Goal: Task Accomplishment & Management: Complete application form

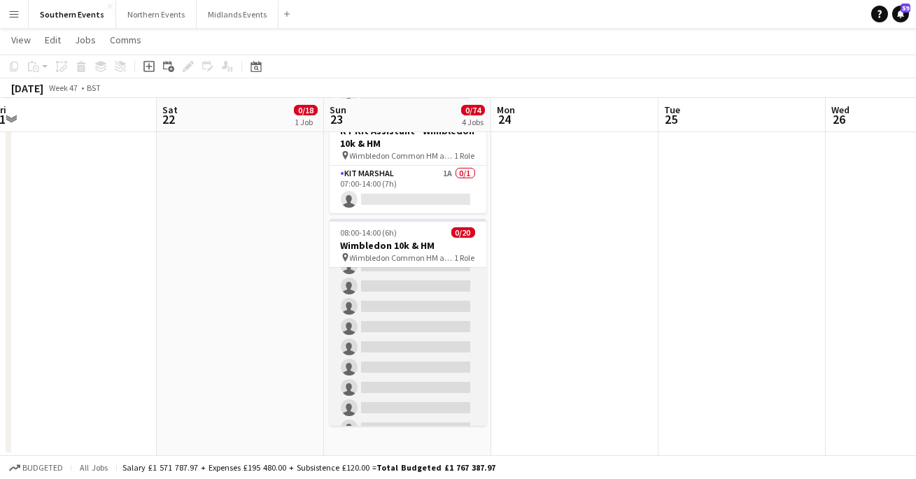
scroll to position [128, 0]
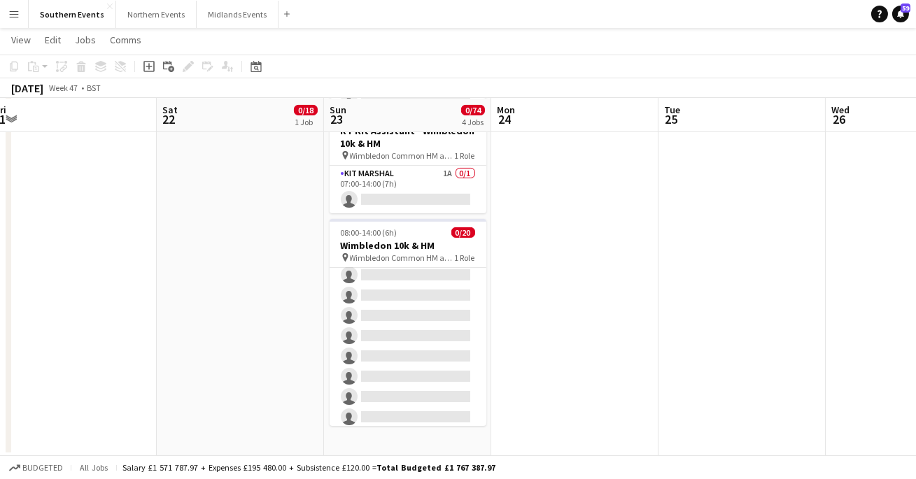
click at [374, 444] on app-date-cell "06:00-13:00 (7h) 0/3 RT Kit Assistant - London TEN pin London Stadium 1 Role Ki…" at bounding box center [407, 94] width 167 height 726
click at [381, 439] on app-date-cell "06:00-13:00 (7h) 0/3 RT Kit Assistant - London TEN pin London Stadium 1 Role Ki…" at bounding box center [407, 94] width 167 height 726
click at [346, 426] on app-date-cell "06:00-13:00 (7h) 0/3 RT Kit Assistant - London TEN pin London Stadium 1 Role Ki…" at bounding box center [407, 94] width 167 height 726
click at [150, 63] on icon "Add job" at bounding box center [148, 66] width 11 height 11
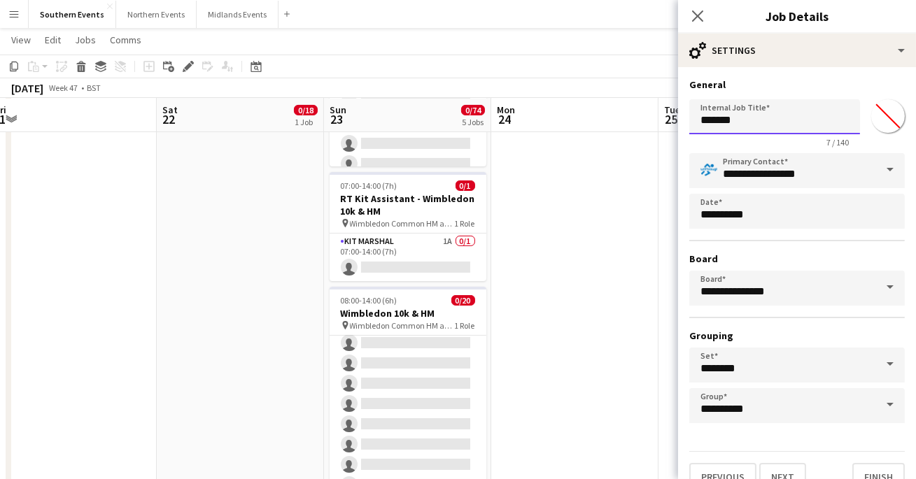
click at [779, 122] on input "*******" at bounding box center [774, 116] width 171 height 35
type input "*"
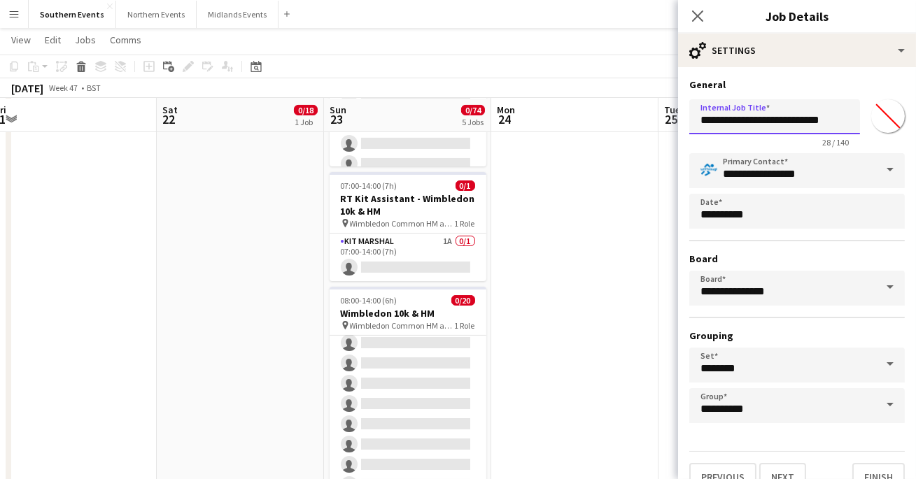
type input "**********"
click at [808, 86] on h3 "General" at bounding box center [797, 84] width 216 height 13
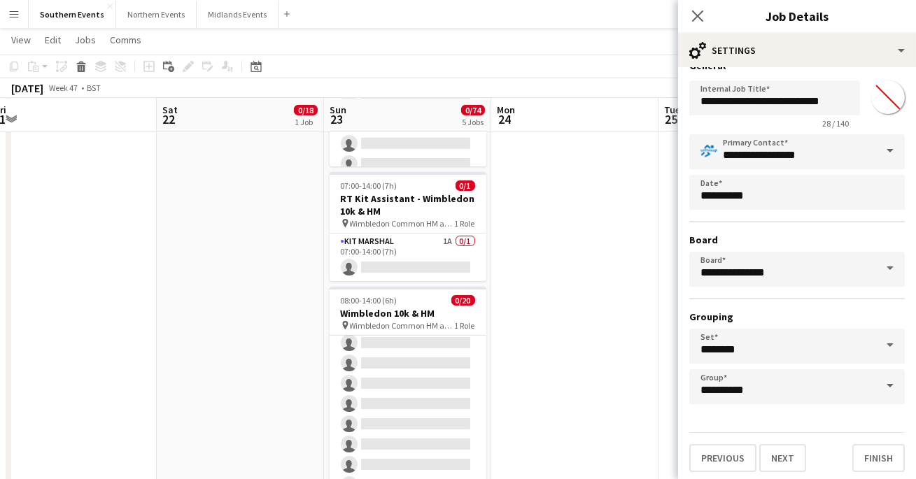
scroll to position [21, 0]
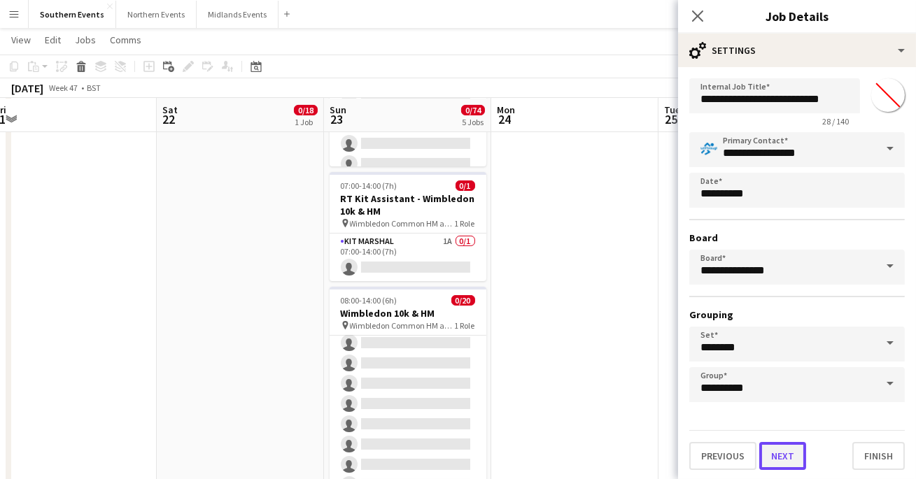
click at [802, 451] on button "Next" at bounding box center [782, 456] width 47 height 28
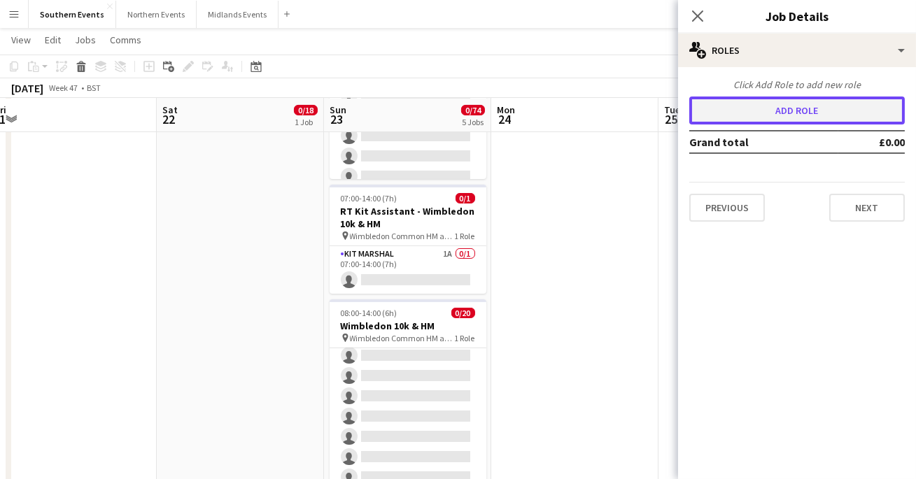
click at [798, 113] on button "Add role" at bounding box center [797, 111] width 216 height 28
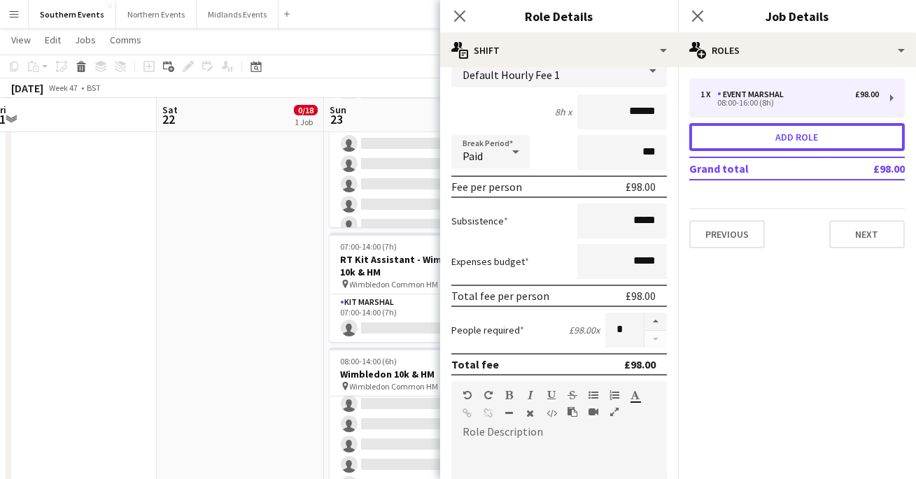
scroll to position [119, 0]
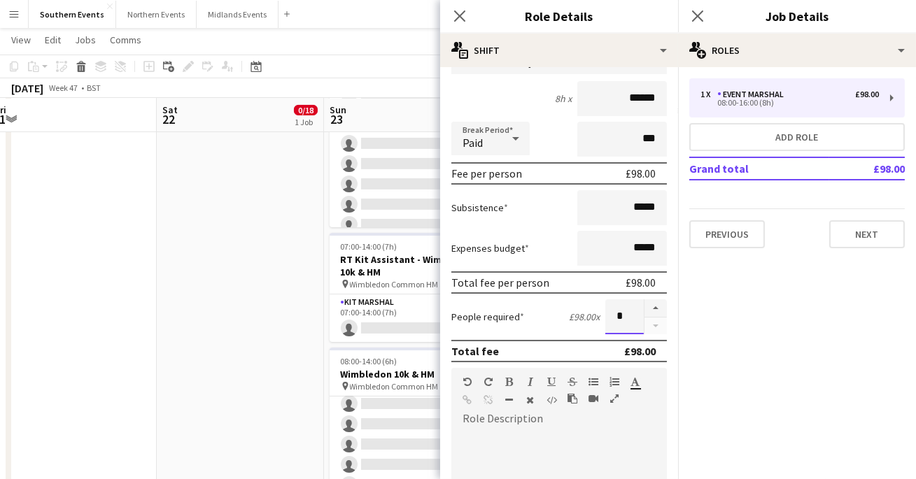
click at [623, 309] on input "*" at bounding box center [624, 317] width 38 height 35
type input "**"
click at [541, 321] on div "People required £98.00 x **" at bounding box center [559, 317] width 216 height 35
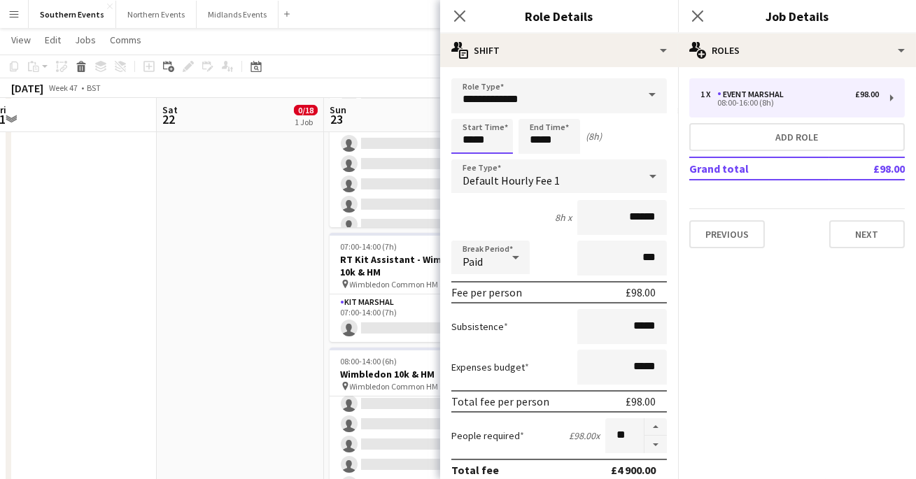
click at [473, 143] on input "*****" at bounding box center [482, 136] width 62 height 35
type input "*****"
click at [539, 141] on input "*****" at bounding box center [550, 136] width 62 height 35
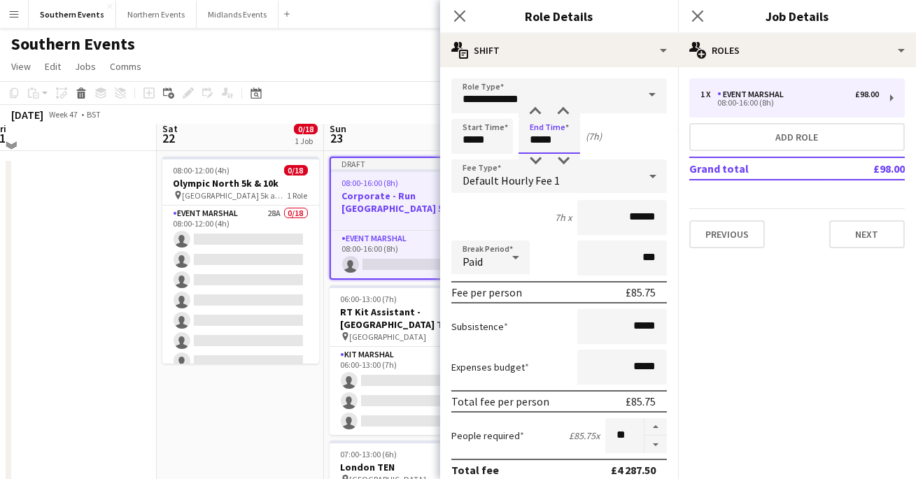
scroll to position [20, 0]
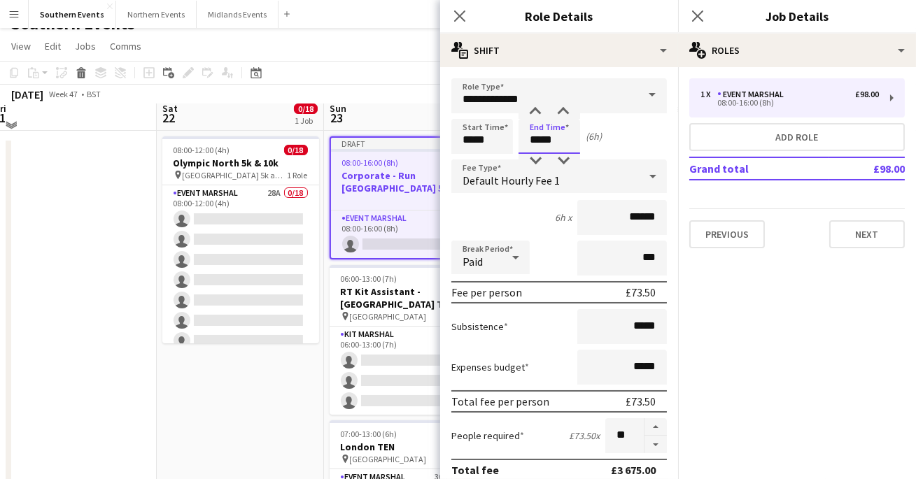
type input "*****"
click at [520, 214] on div "6h x ******" at bounding box center [559, 217] width 216 height 35
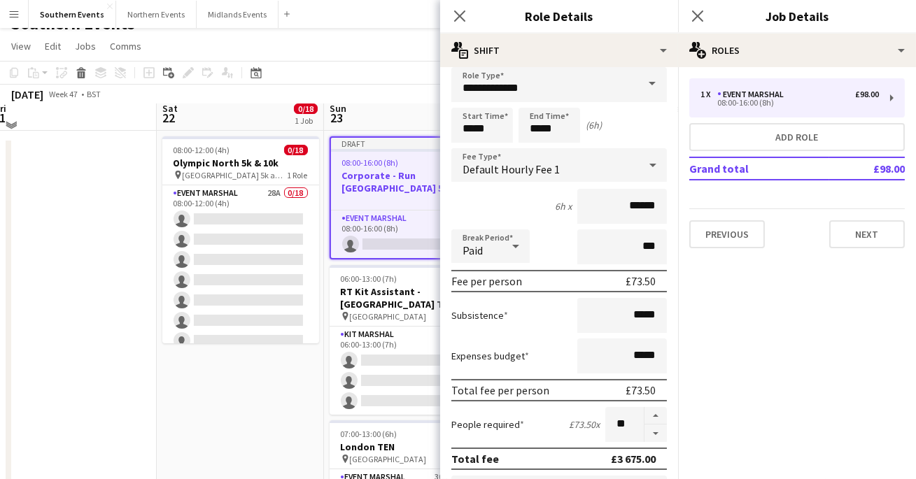
scroll to position [13, 0]
click at [474, 125] on input "*****" at bounding box center [482, 123] width 62 height 35
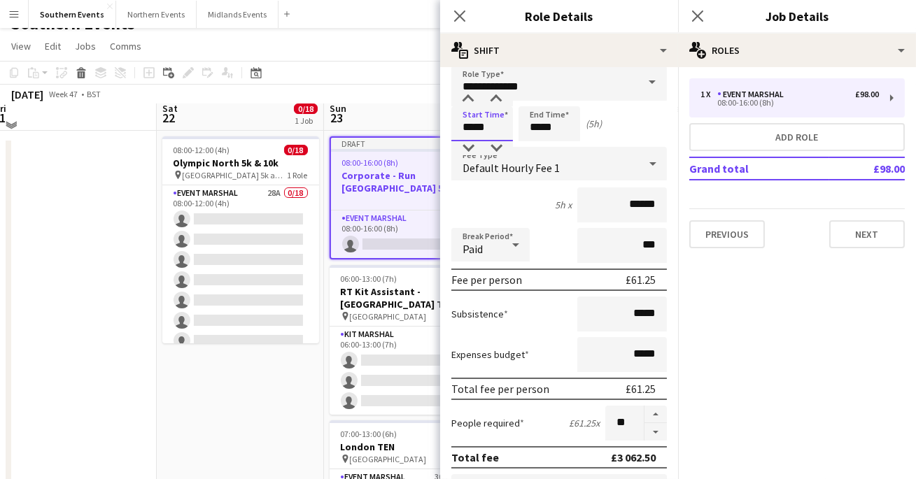
type input "*****"
click at [497, 202] on div "5h x ******" at bounding box center [559, 205] width 216 height 35
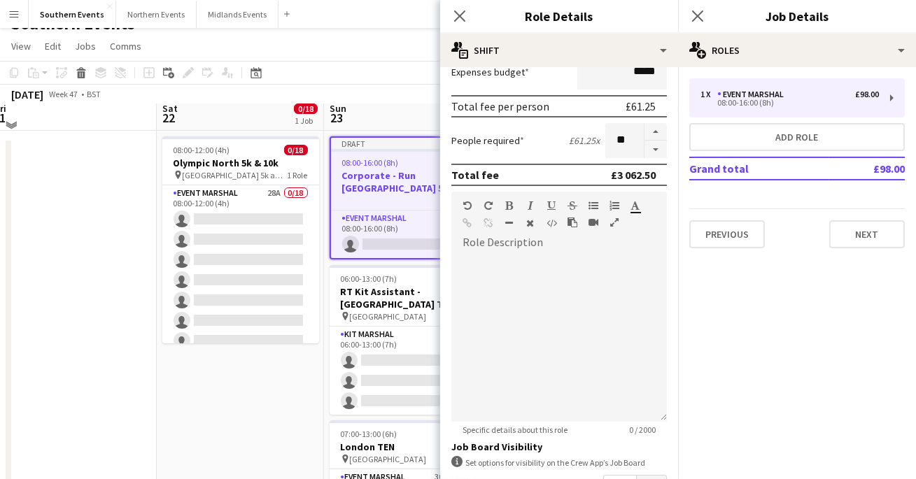
scroll to position [318, 0]
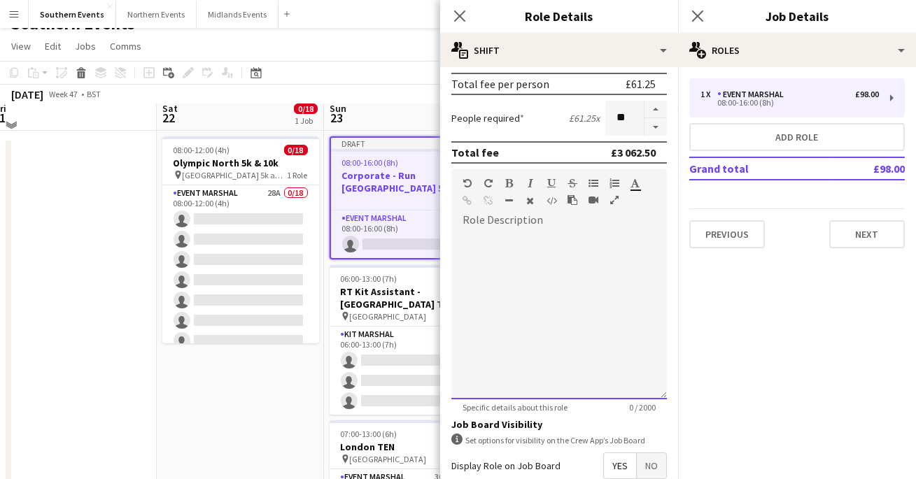
click at [510, 239] on div at bounding box center [559, 316] width 216 height 168
paste div
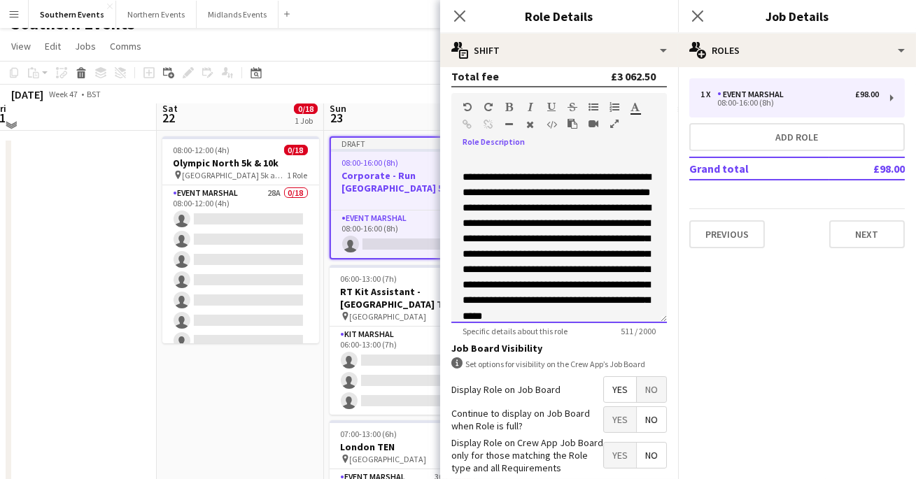
scroll to position [399, 0]
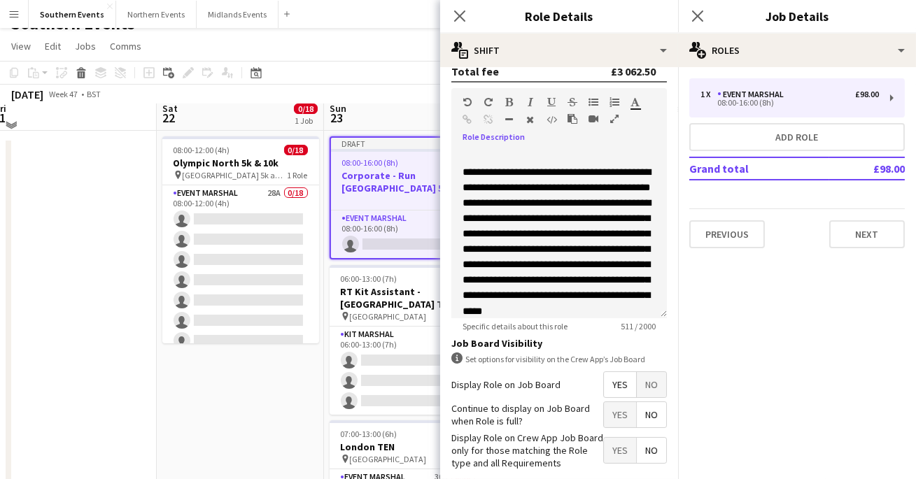
click at [623, 407] on span "Yes" at bounding box center [620, 414] width 32 height 25
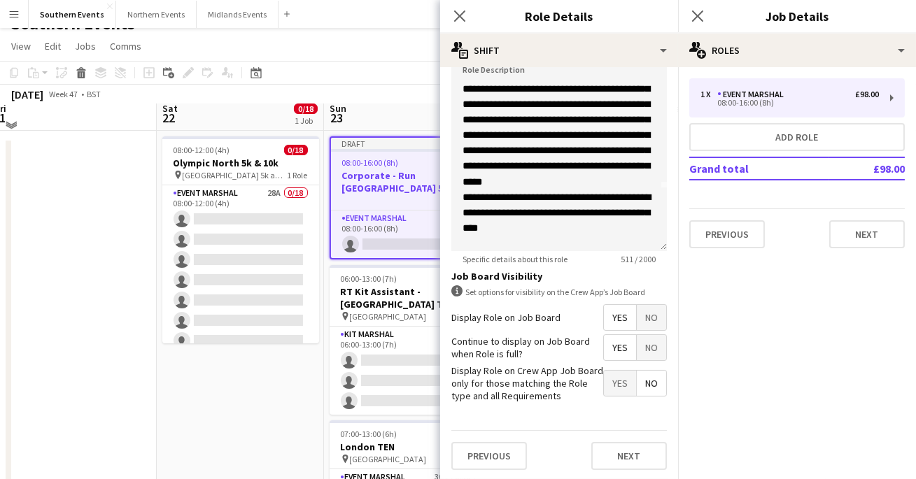
scroll to position [101, 0]
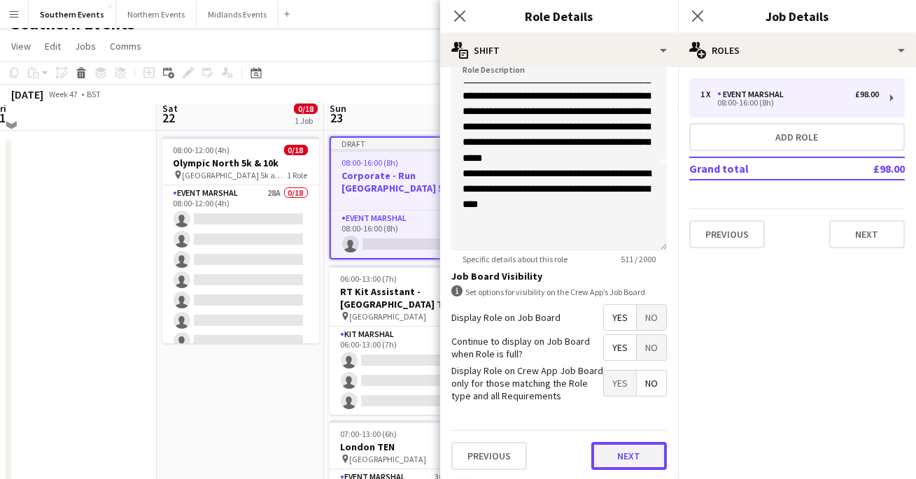
click at [618, 454] on button "Next" at bounding box center [629, 456] width 76 height 28
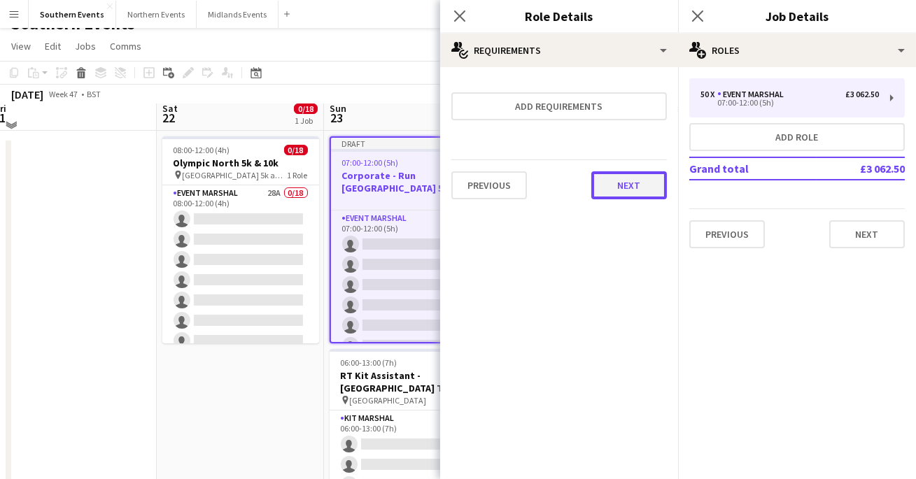
click at [617, 188] on button "Next" at bounding box center [629, 185] width 76 height 28
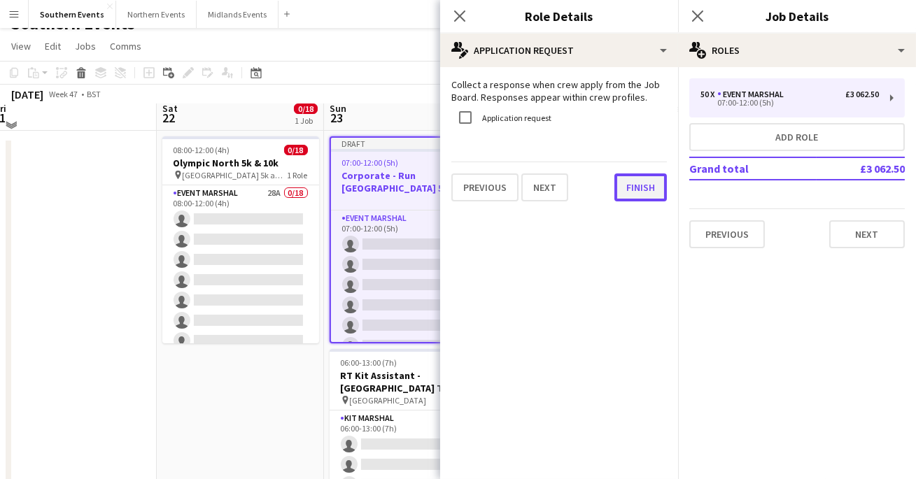
click at [627, 187] on button "Finish" at bounding box center [641, 188] width 52 height 28
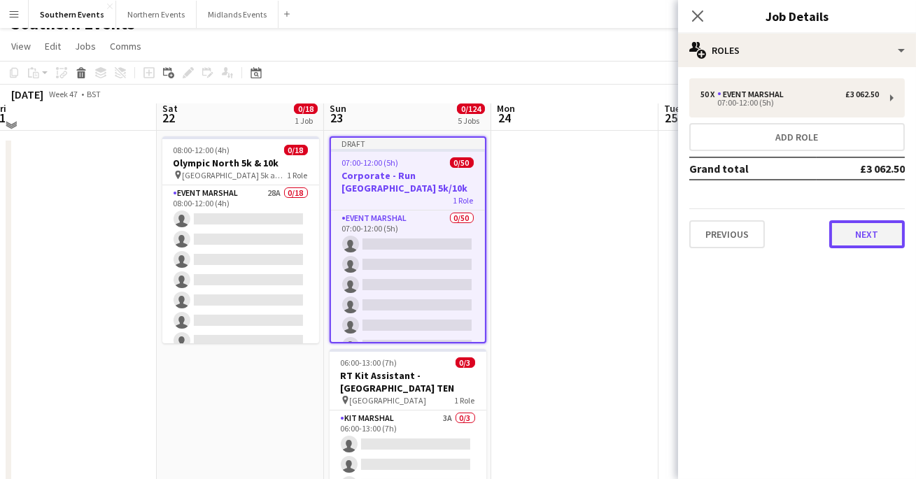
click at [865, 231] on button "Next" at bounding box center [867, 234] width 76 height 28
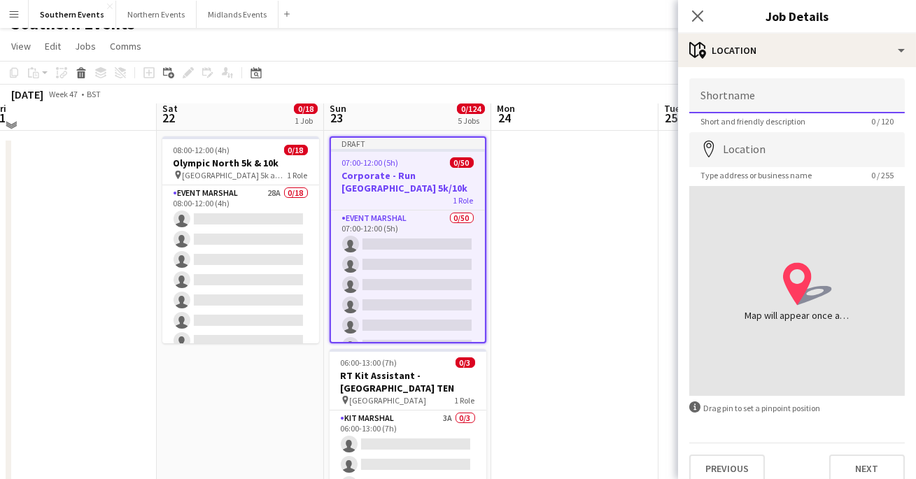
click at [808, 95] on input "Shortname" at bounding box center [797, 95] width 216 height 35
type input "**********"
click at [743, 153] on input "Location" at bounding box center [797, 149] width 216 height 35
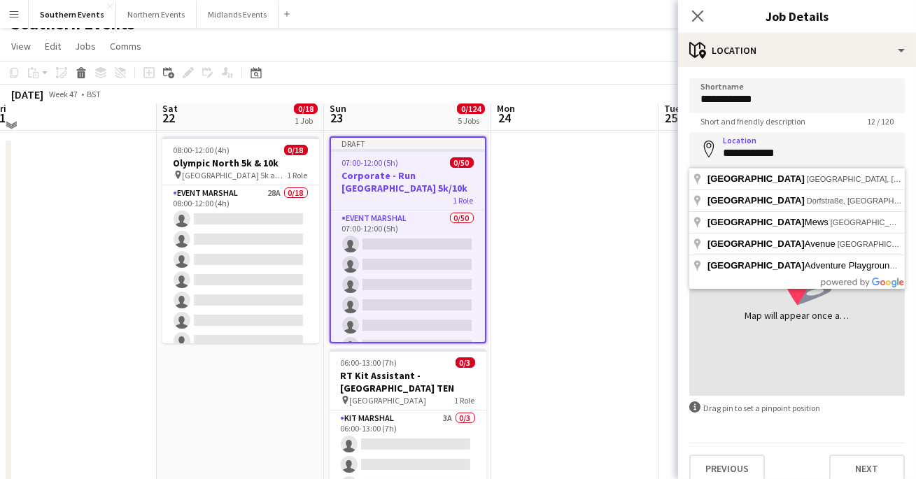
type input "**********"
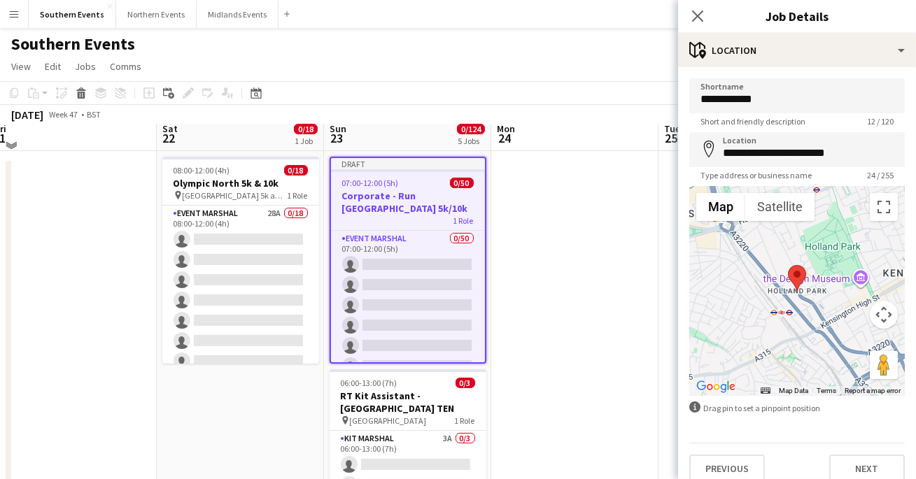
scroll to position [14, 0]
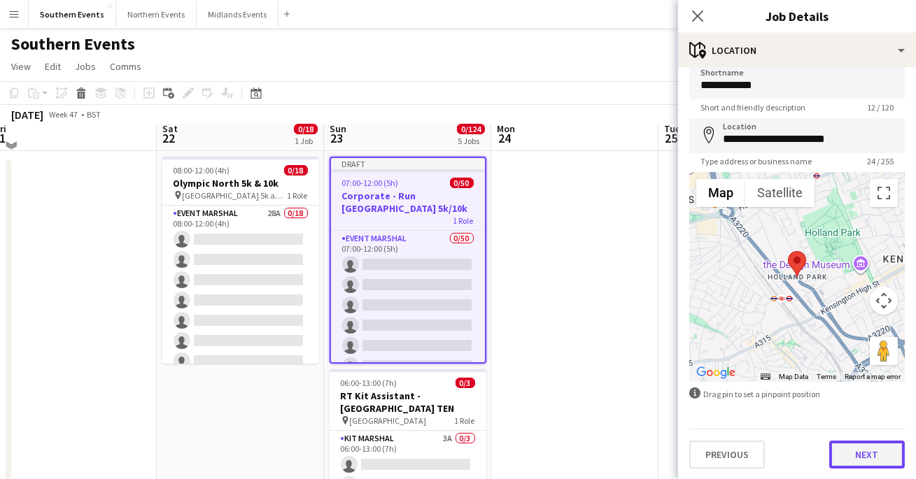
click at [851, 459] on button "Next" at bounding box center [867, 455] width 76 height 28
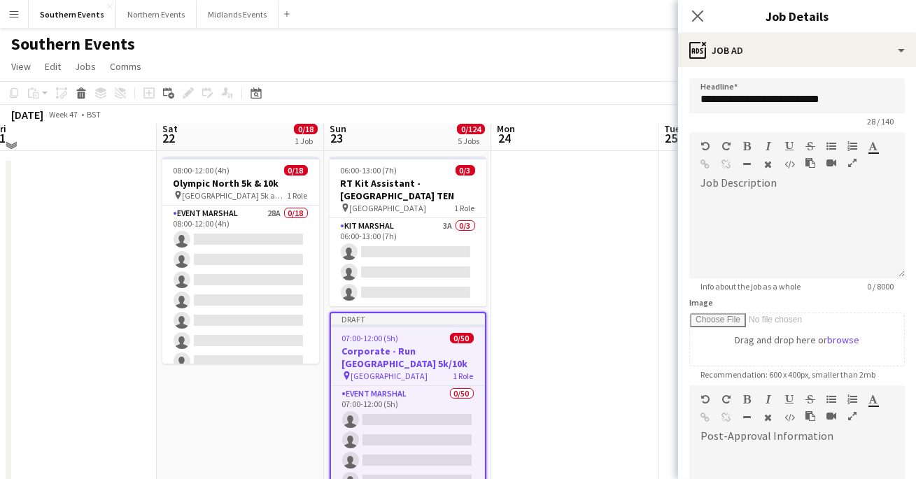
scroll to position [0, 0]
click at [815, 214] on div at bounding box center [797, 237] width 216 height 84
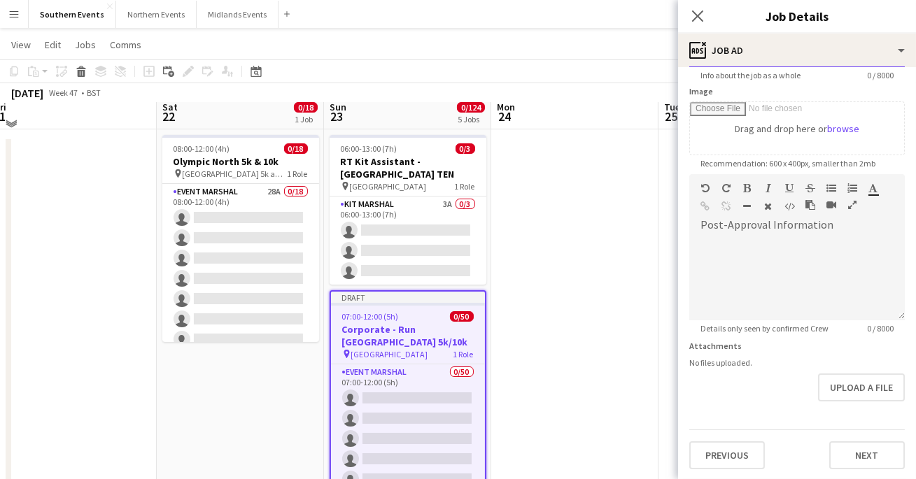
scroll to position [28, 0]
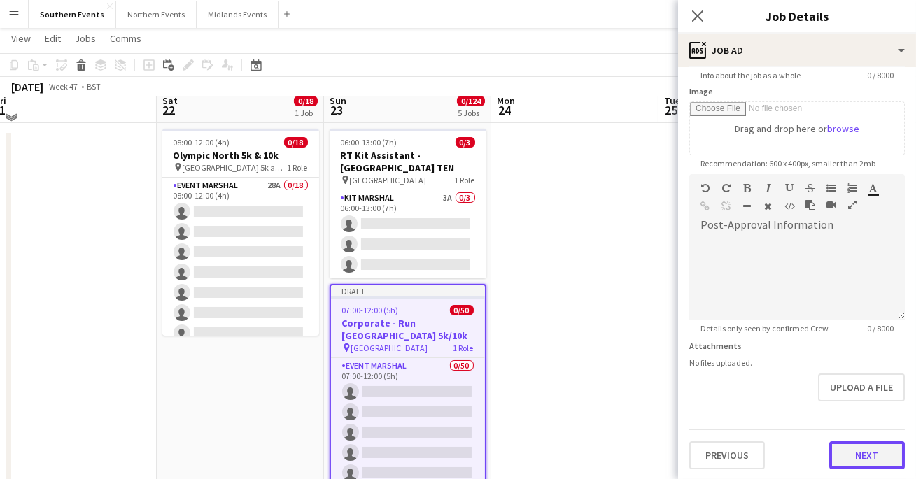
click at [853, 449] on button "Next" at bounding box center [867, 456] width 76 height 28
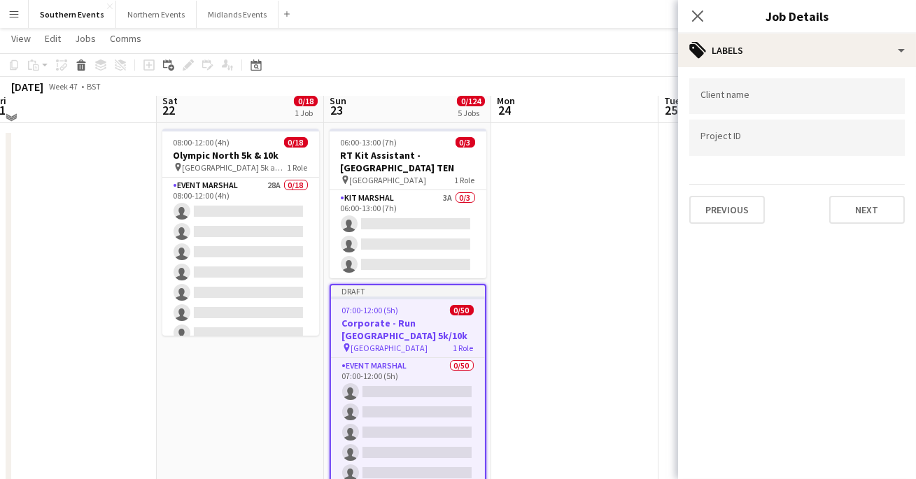
scroll to position [0, 0]
click at [849, 207] on button "Next" at bounding box center [867, 210] width 76 height 28
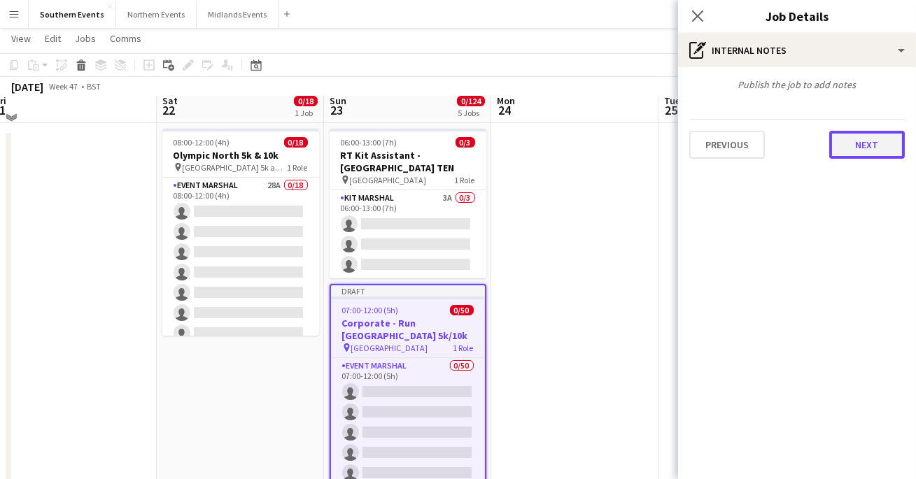
click at [849, 142] on button "Next" at bounding box center [867, 145] width 76 height 28
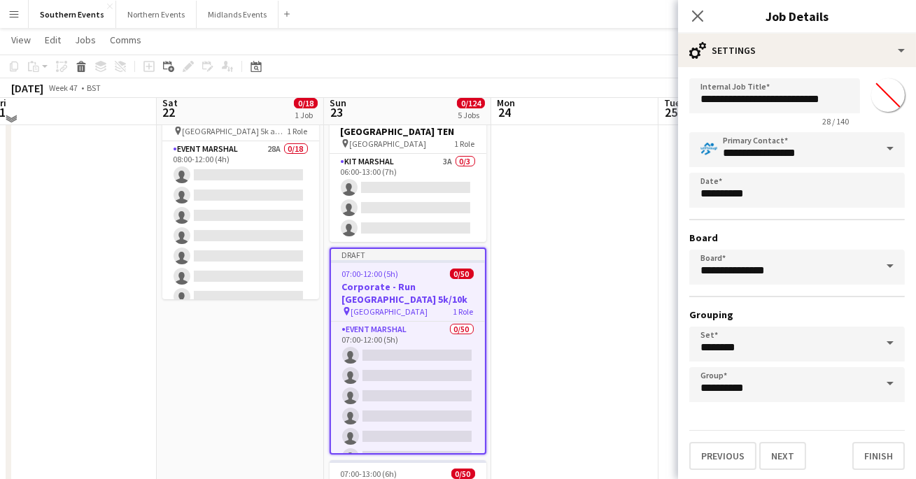
scroll to position [76, 0]
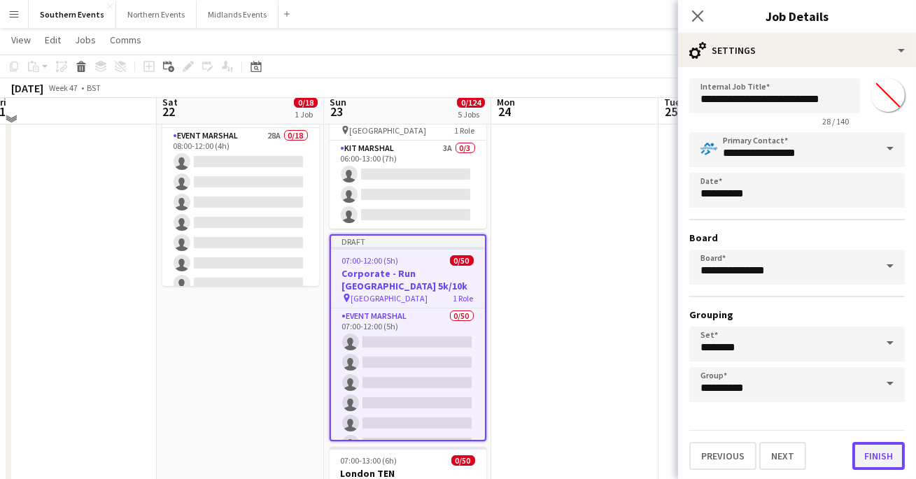
click at [867, 444] on button "Finish" at bounding box center [879, 456] width 52 height 28
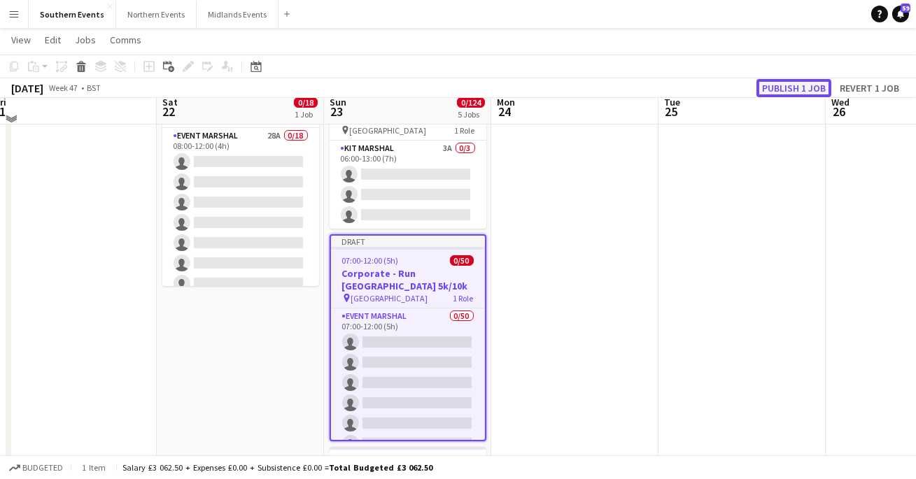
click at [797, 85] on button "Publish 1 job" at bounding box center [794, 88] width 75 height 18
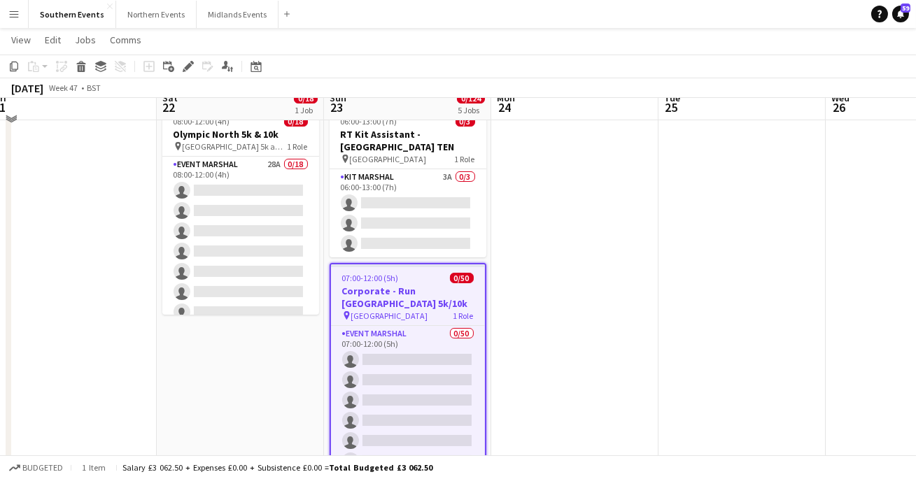
scroll to position [42, 0]
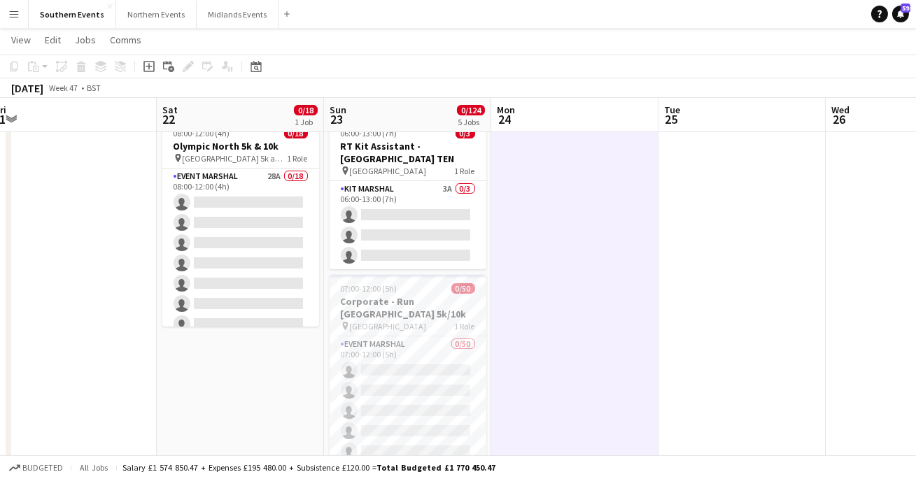
scroll to position [0, 0]
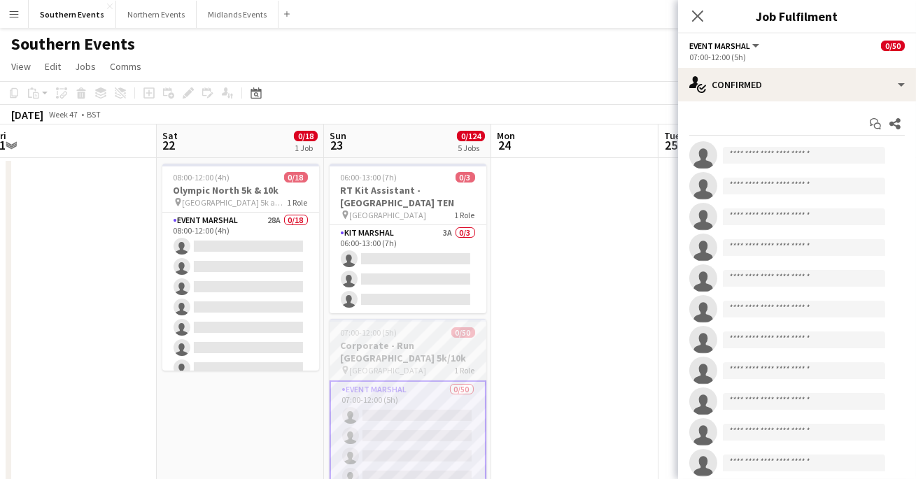
click at [407, 339] on h3 "Corporate - Run Italy 5k/10k" at bounding box center [408, 351] width 157 height 25
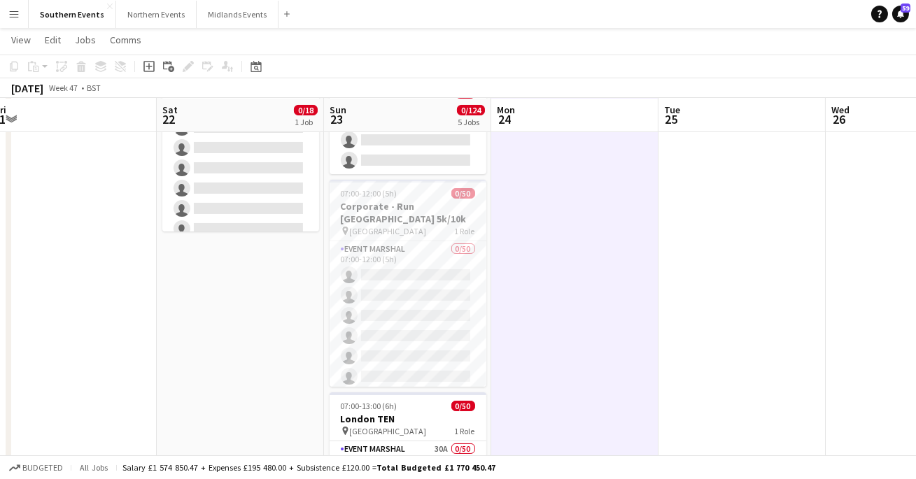
scroll to position [139, 0]
click at [521, 239] on app-date-cell at bounding box center [574, 487] width 167 height 939
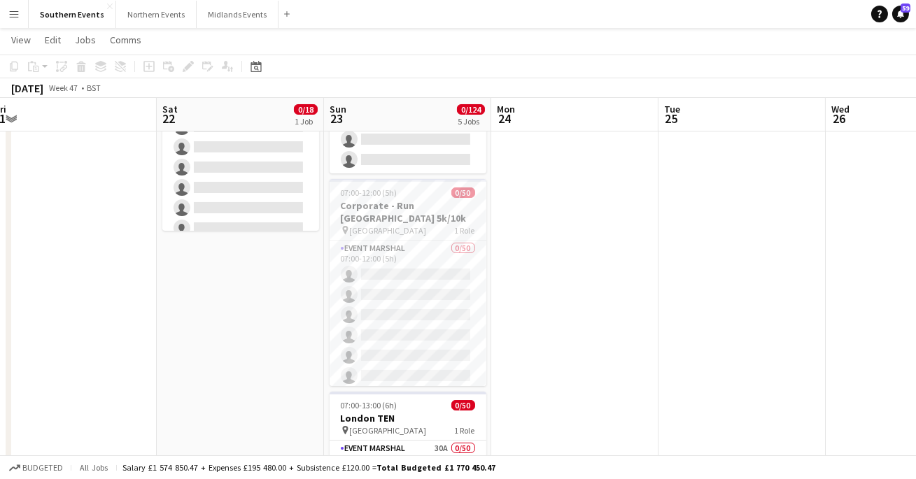
click at [536, 239] on app-date-cell at bounding box center [574, 487] width 167 height 939
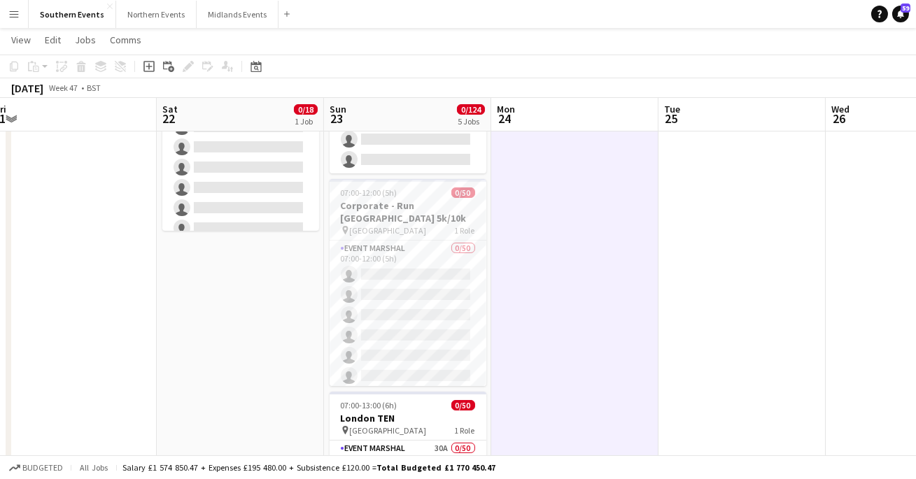
click at [755, 265] on app-date-cell at bounding box center [742, 487] width 167 height 939
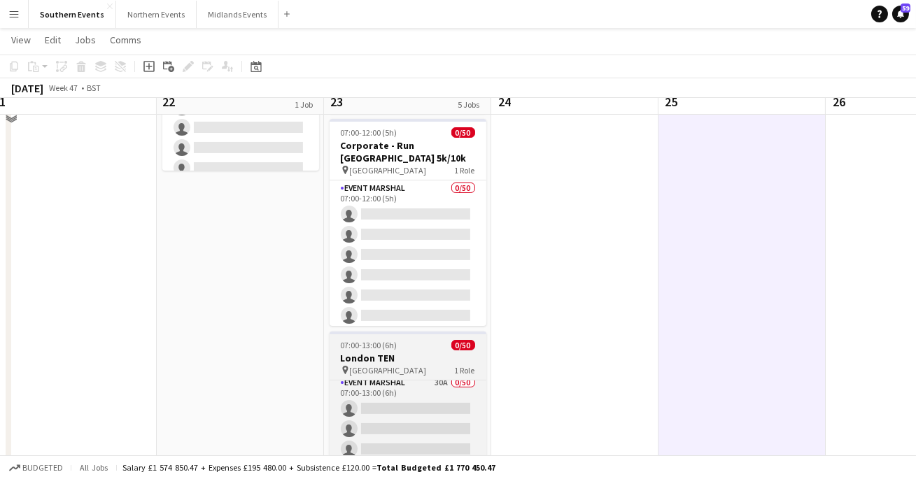
scroll to position [152, 0]
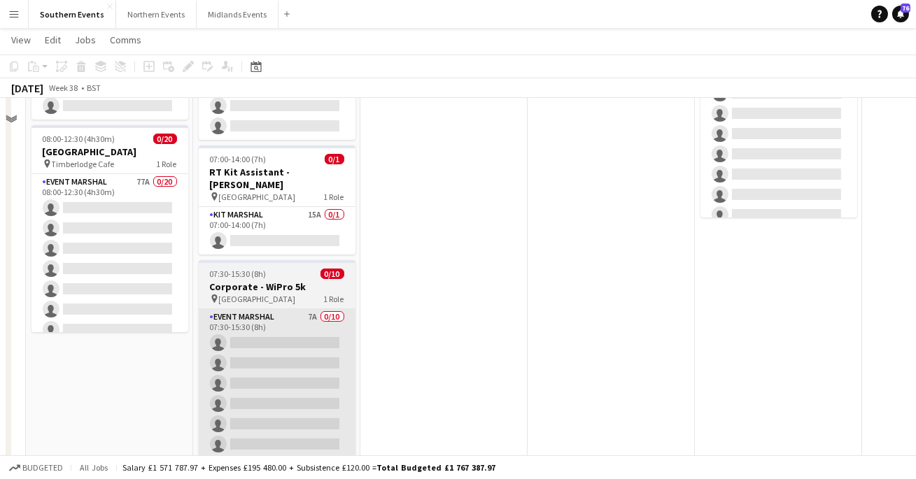
scroll to position [272, 0]
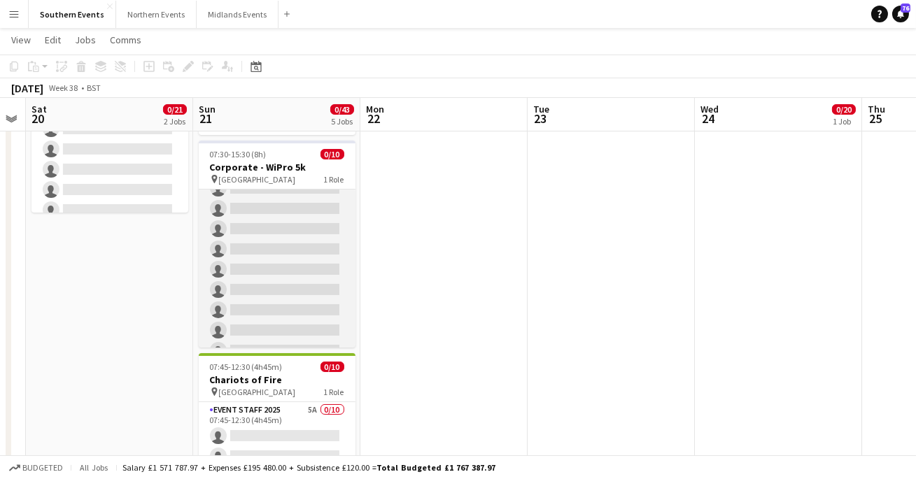
click at [297, 278] on app-card-role "Event Marshal 7A 0/10 07:30-15:30 (8h) single-neutral-actions single-neutral-ac…" at bounding box center [277, 270] width 157 height 230
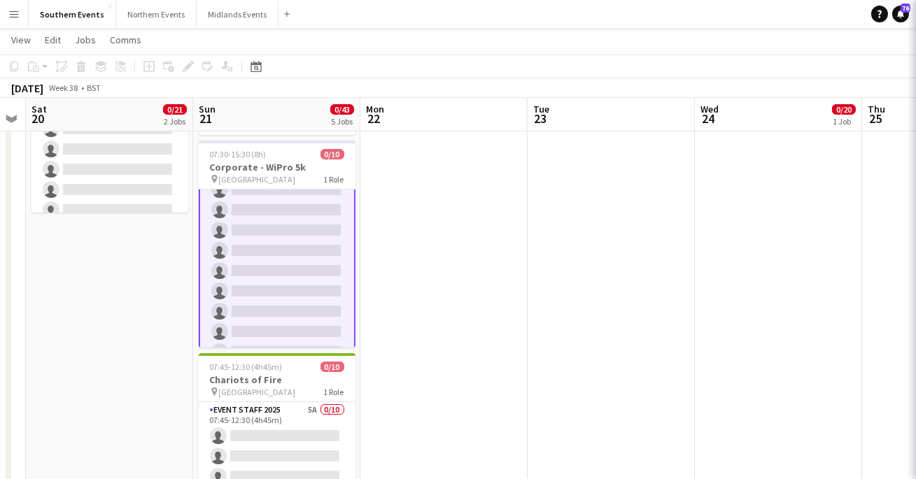
scroll to position [36, 0]
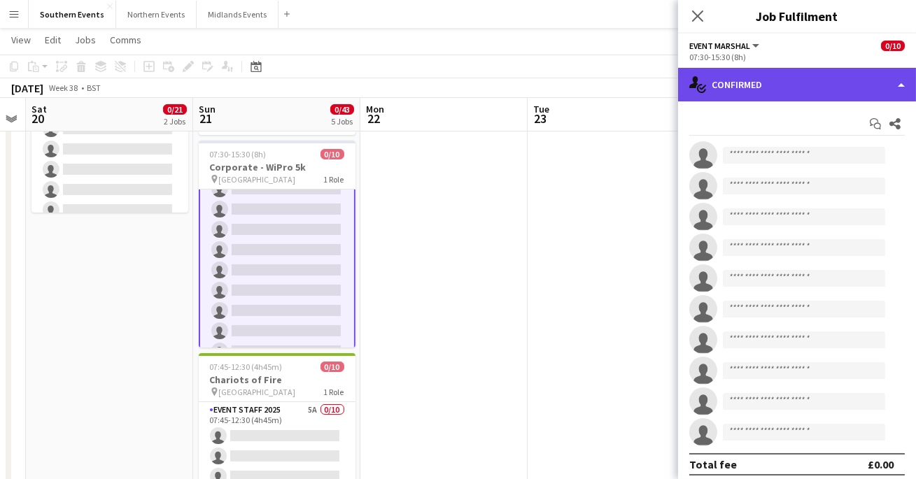
click at [794, 100] on div "single-neutral-actions-check-2 Confirmed" at bounding box center [797, 85] width 238 height 34
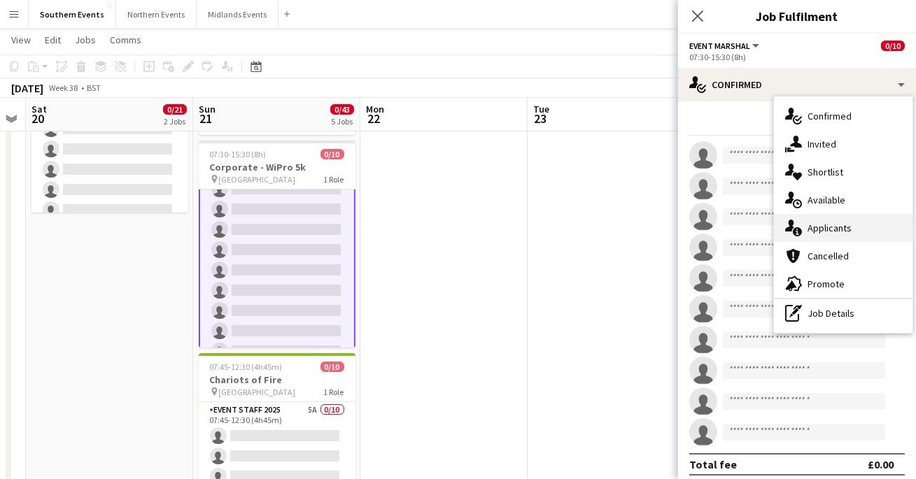
click at [809, 224] on div "single-neutral-actions-information Applicants" at bounding box center [843, 228] width 139 height 28
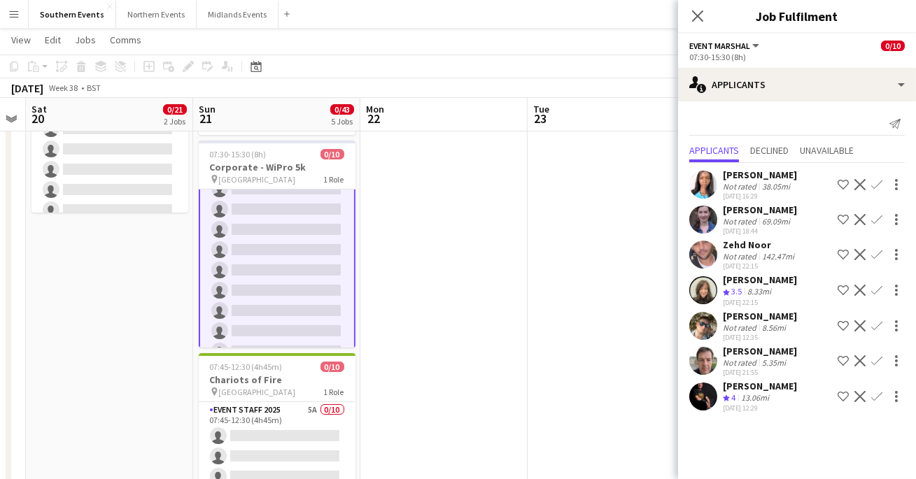
click at [707, 335] on app-user-avatar at bounding box center [703, 326] width 28 height 28
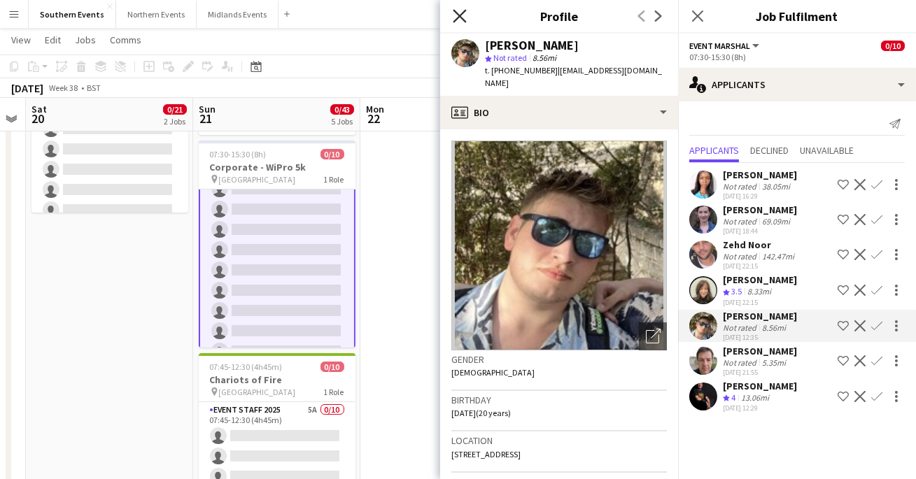
click at [453, 22] on icon at bounding box center [459, 15] width 13 height 13
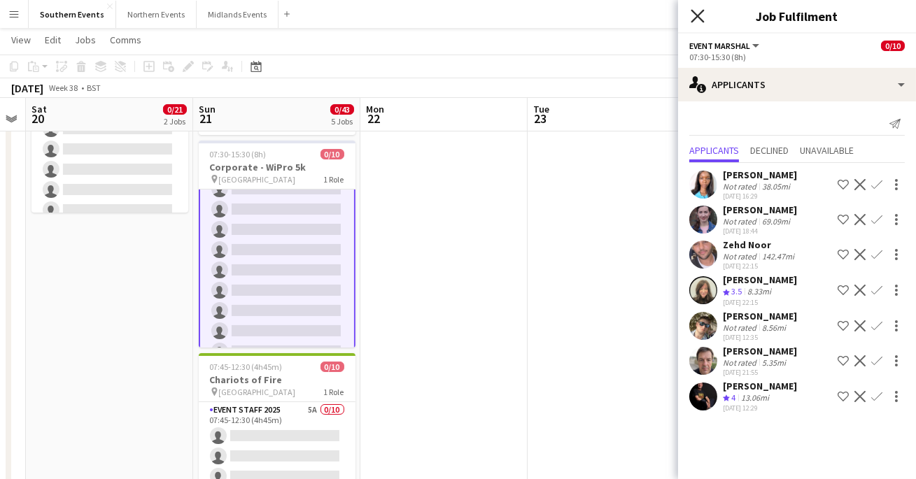
click at [703, 12] on icon "Close pop-in" at bounding box center [697, 15] width 13 height 13
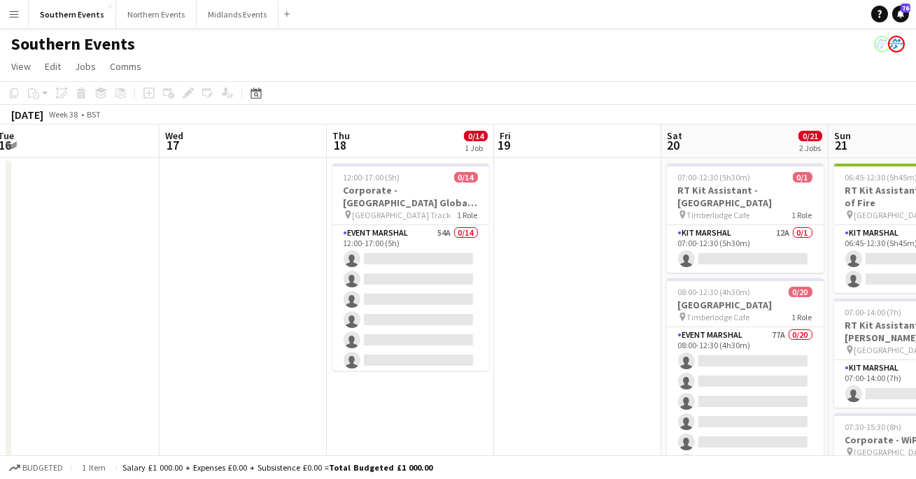
scroll to position [0, 325]
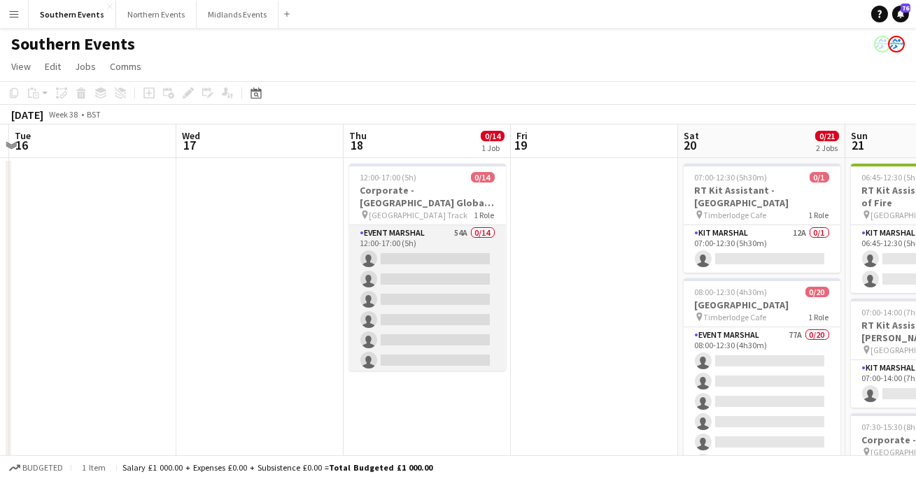
click at [393, 314] on app-card-role "Event Marshal 54A 0/14 12:00-17:00 (5h) single-neutral-actions single-neutral-a…" at bounding box center [427, 380] width 157 height 311
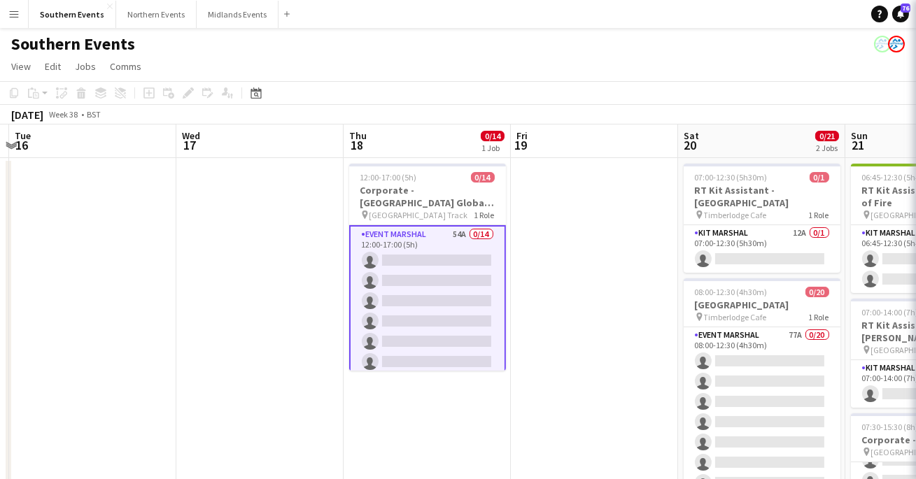
scroll to position [35, 0]
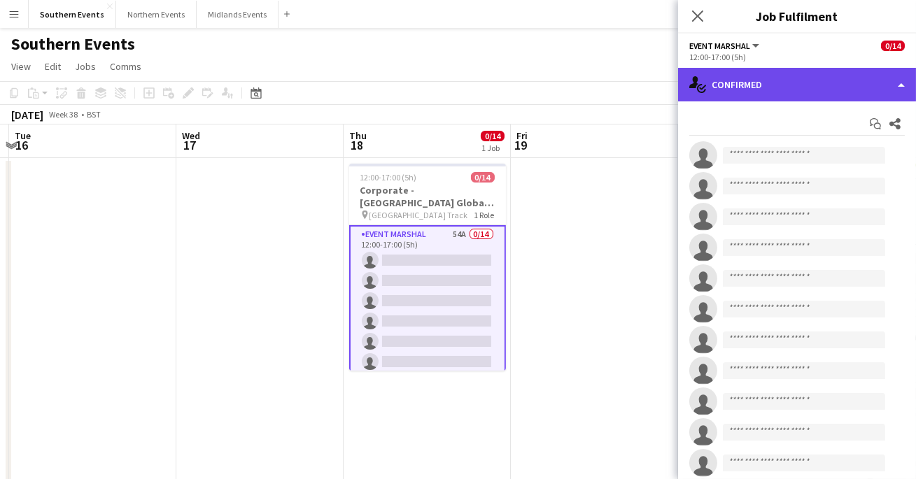
click at [785, 100] on div "single-neutral-actions-check-2 Confirmed" at bounding box center [797, 85] width 238 height 34
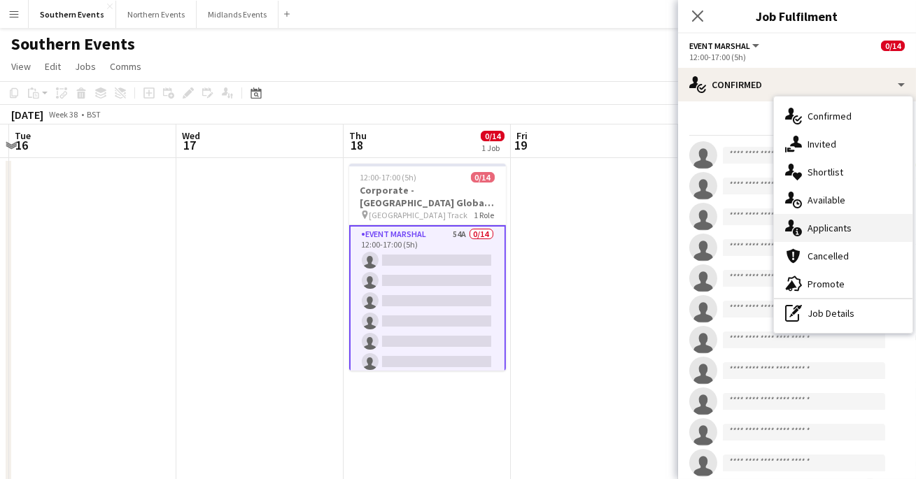
click at [811, 222] on div "single-neutral-actions-information Applicants" at bounding box center [843, 228] width 139 height 28
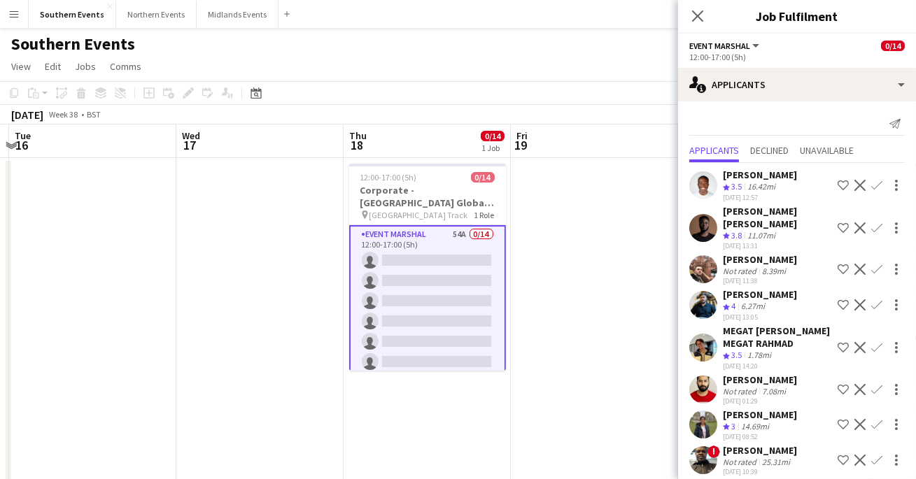
scroll to position [14, 0]
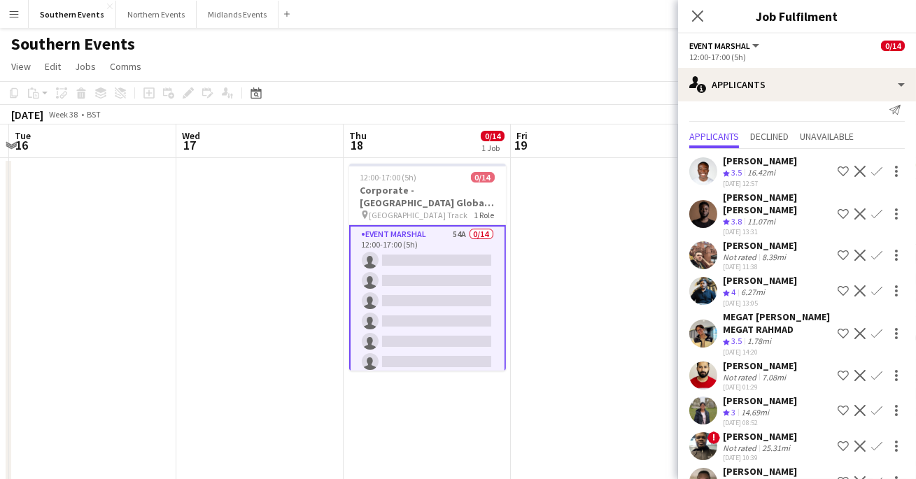
click at [879, 286] on app-icon "Confirm" at bounding box center [876, 291] width 11 height 11
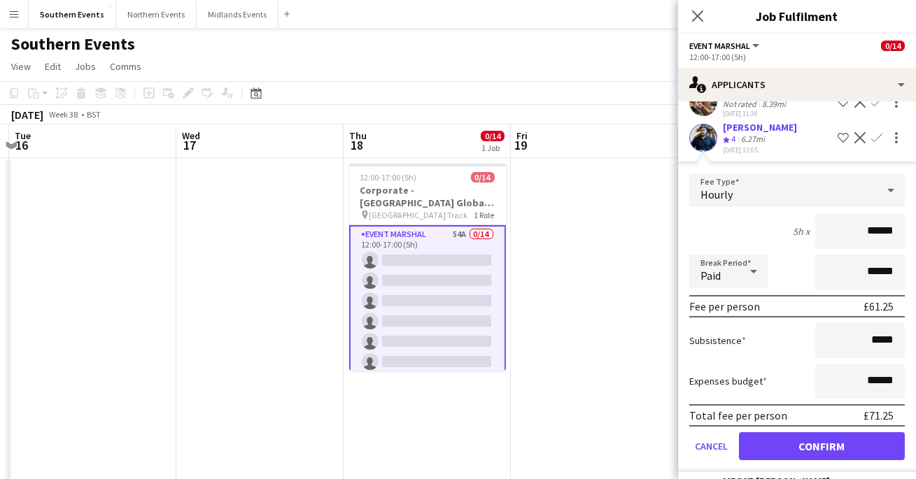
scroll to position [169, 0]
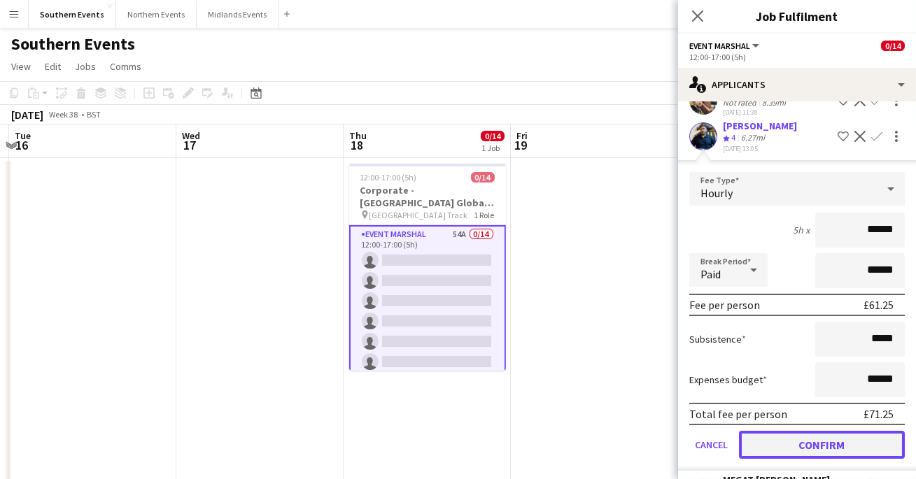
click at [804, 435] on button "Confirm" at bounding box center [822, 445] width 166 height 28
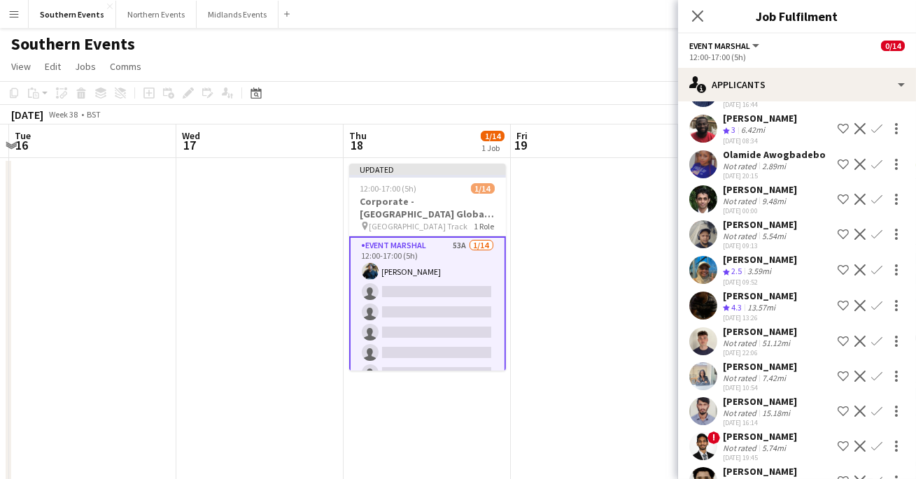
scroll to position [747, 0]
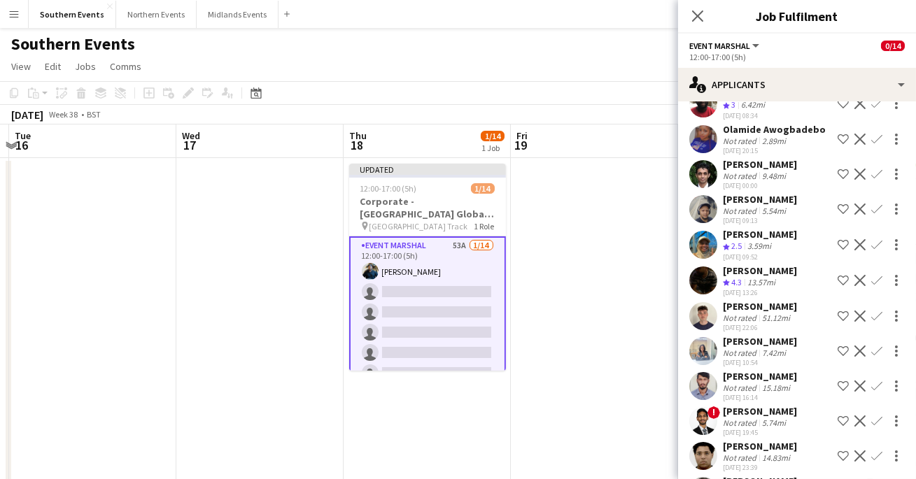
click at [881, 286] on app-icon "Confirm" at bounding box center [876, 280] width 11 height 11
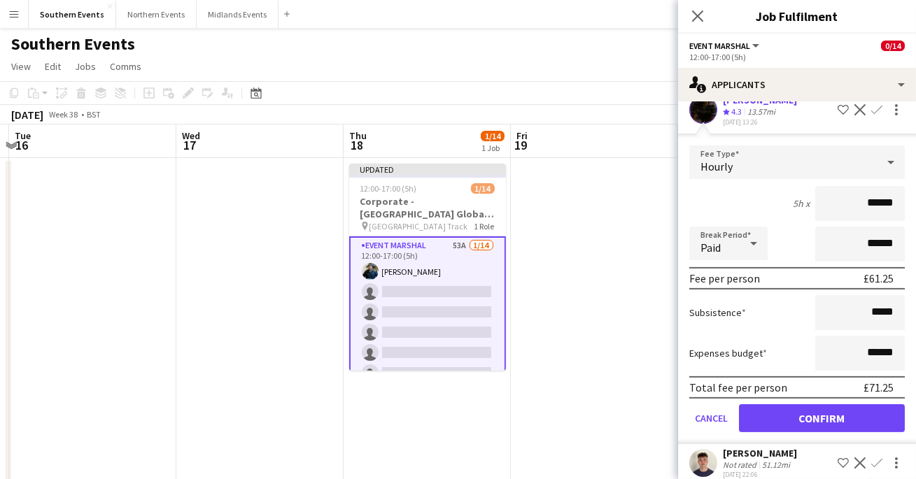
scroll to position [927, 0]
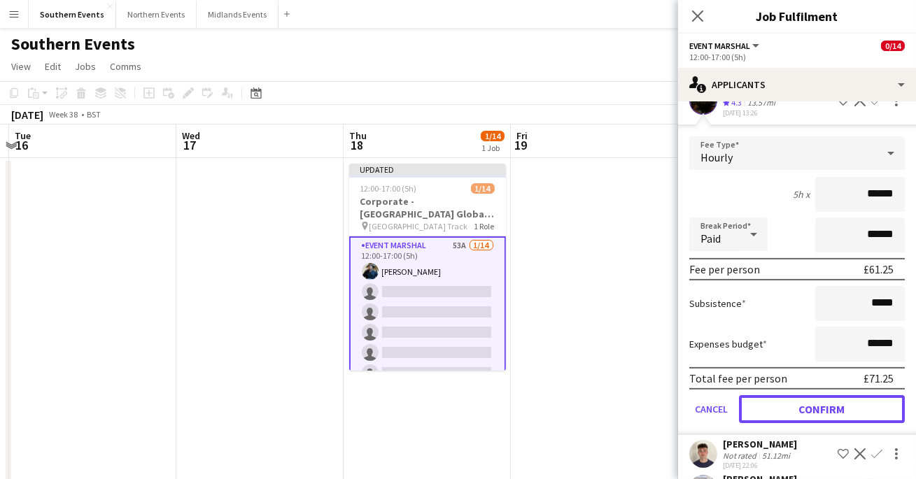
click at [843, 423] on button "Confirm" at bounding box center [822, 409] width 166 height 28
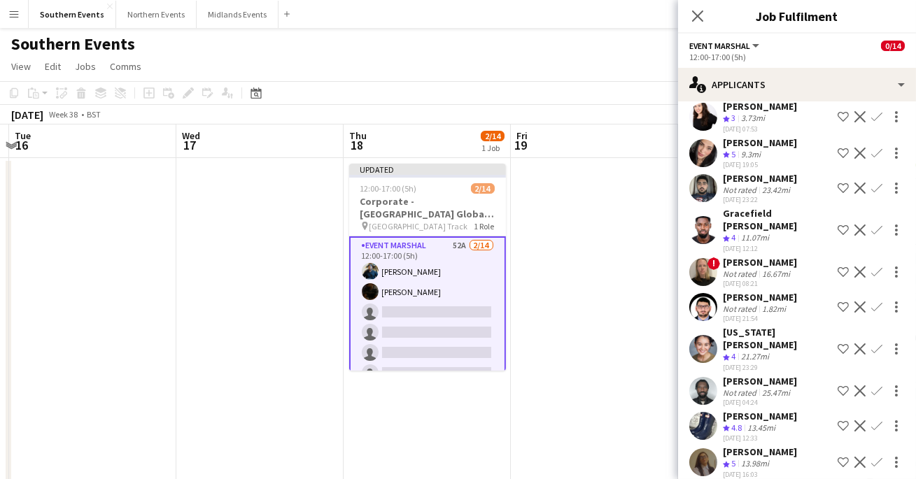
scroll to position [1602, 0]
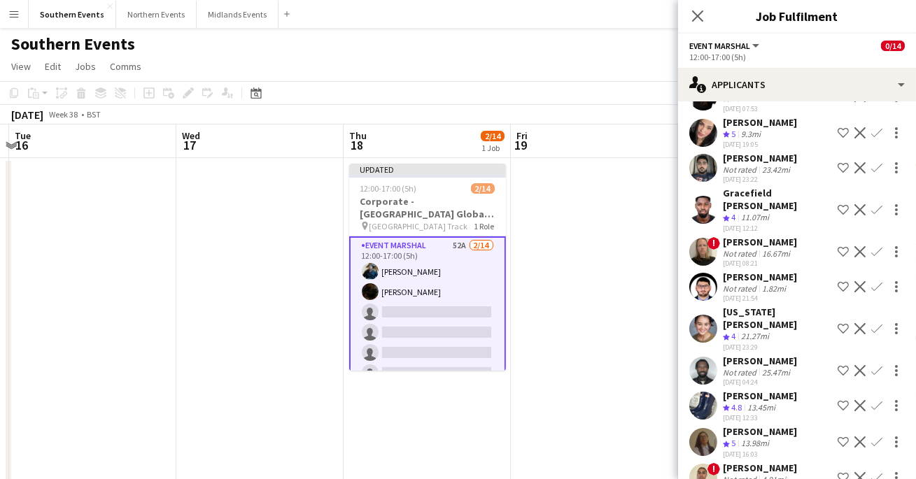
click at [878, 400] on app-icon "Confirm" at bounding box center [876, 405] width 11 height 11
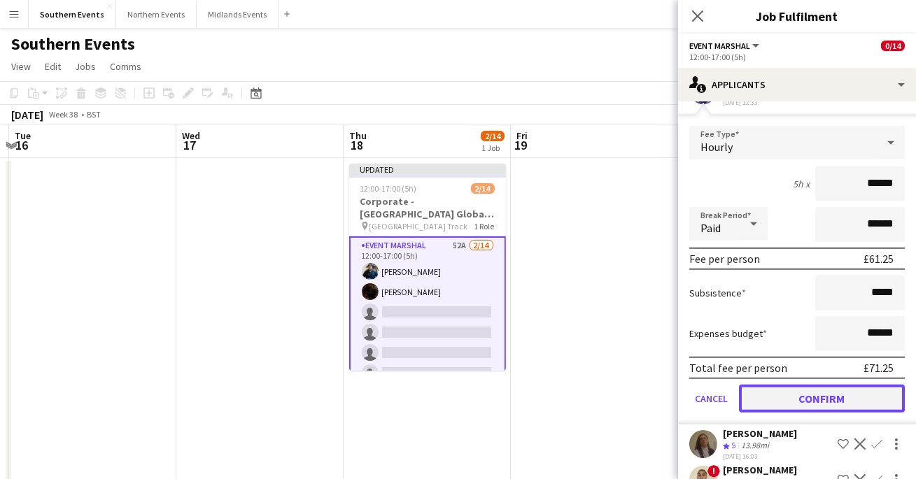
click at [823, 385] on button "Confirm" at bounding box center [822, 399] width 166 height 28
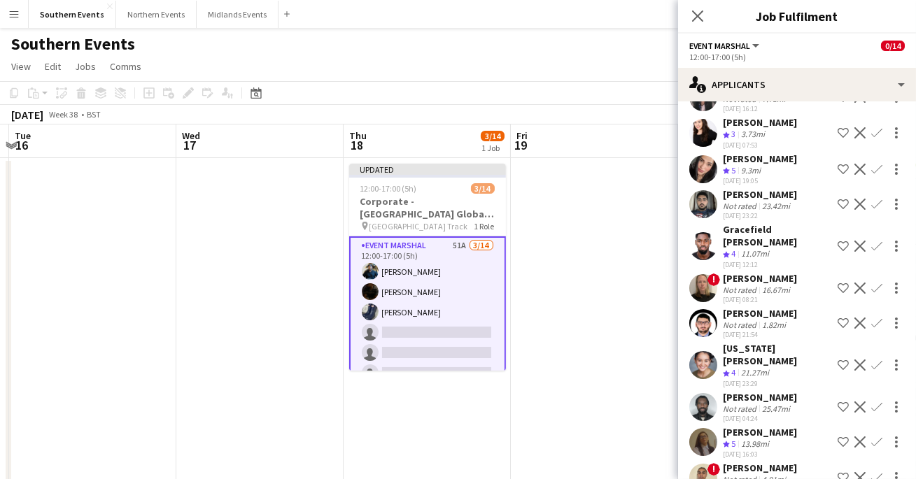
click at [881, 437] on app-icon "Confirm" at bounding box center [876, 442] width 11 height 11
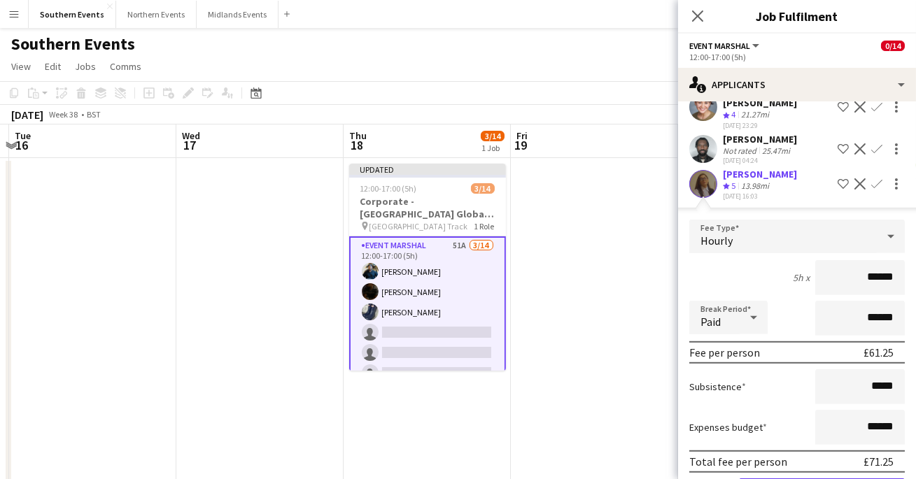
scroll to position [1882, 0]
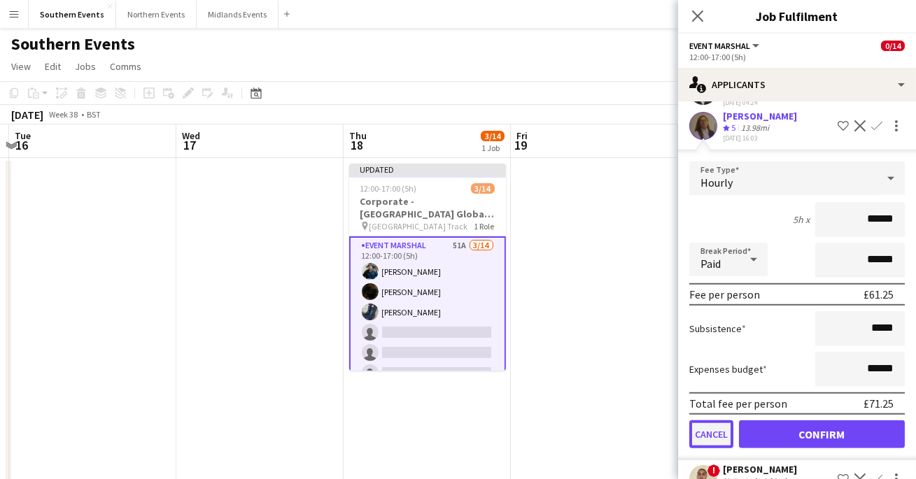
click at [701, 421] on button "Cancel" at bounding box center [711, 435] width 44 height 28
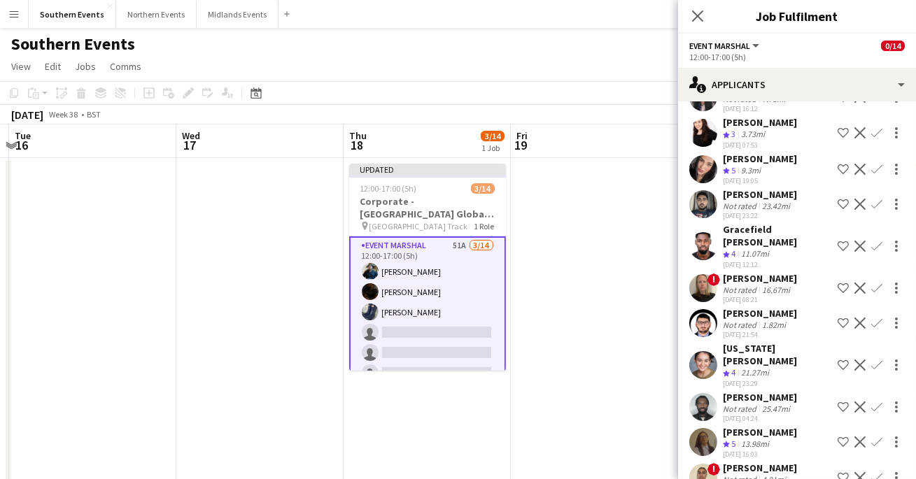
click at [706, 464] on app-user-avatar at bounding box center [703, 478] width 28 height 28
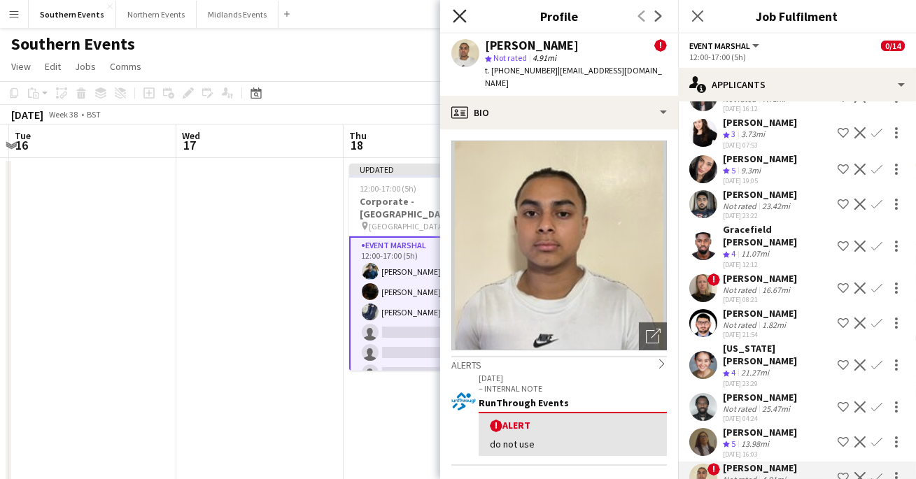
click at [457, 19] on icon at bounding box center [459, 15] width 13 height 13
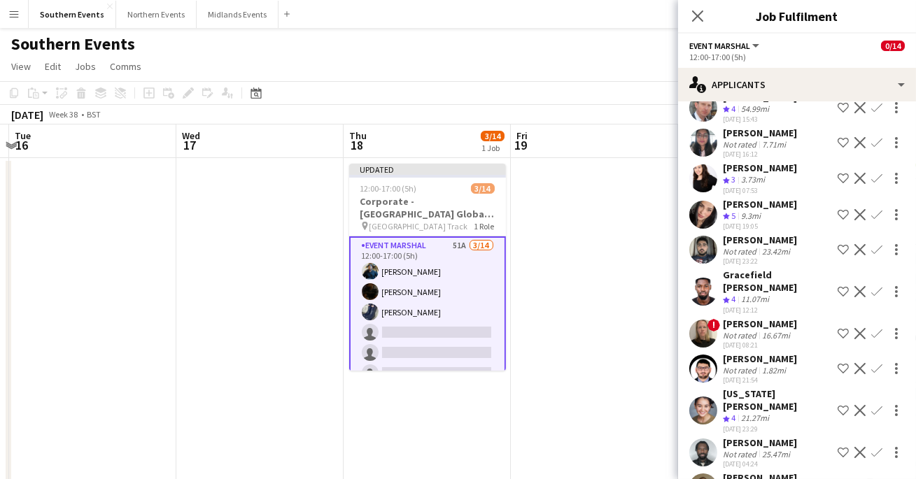
scroll to position [1497, 0]
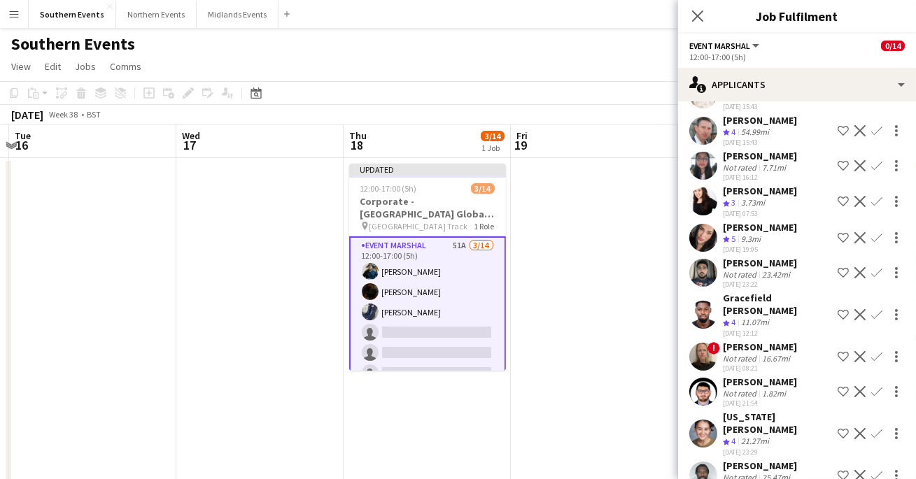
click at [876, 309] on app-icon "Confirm" at bounding box center [876, 314] width 11 height 11
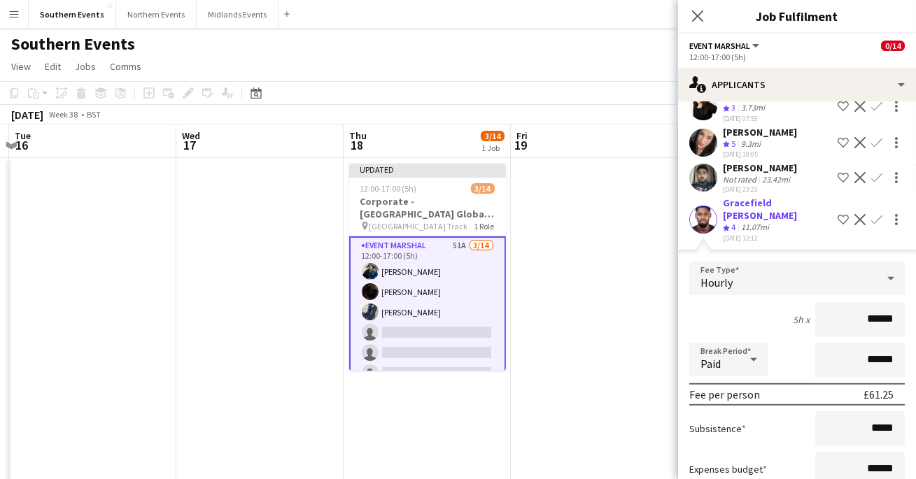
scroll to position [1585, 0]
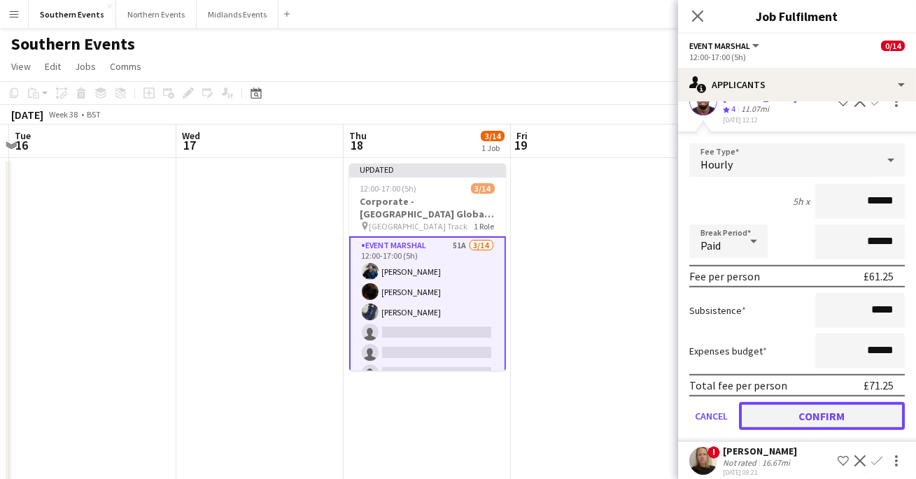
click at [806, 402] on button "Confirm" at bounding box center [822, 416] width 166 height 28
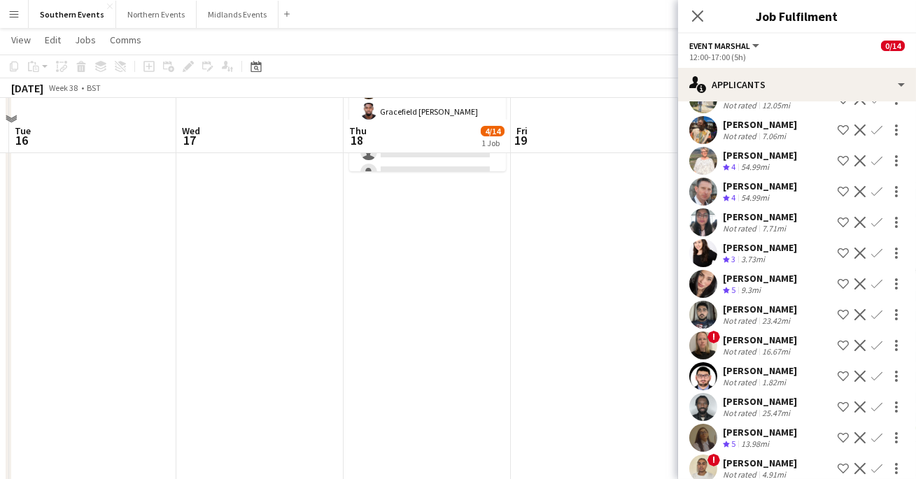
scroll to position [263, 0]
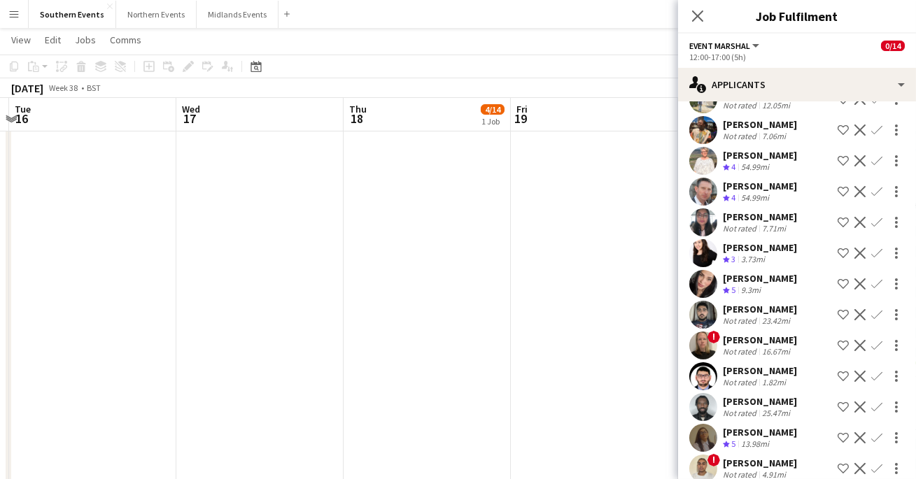
click at [876, 433] on app-icon "Confirm" at bounding box center [876, 438] width 11 height 11
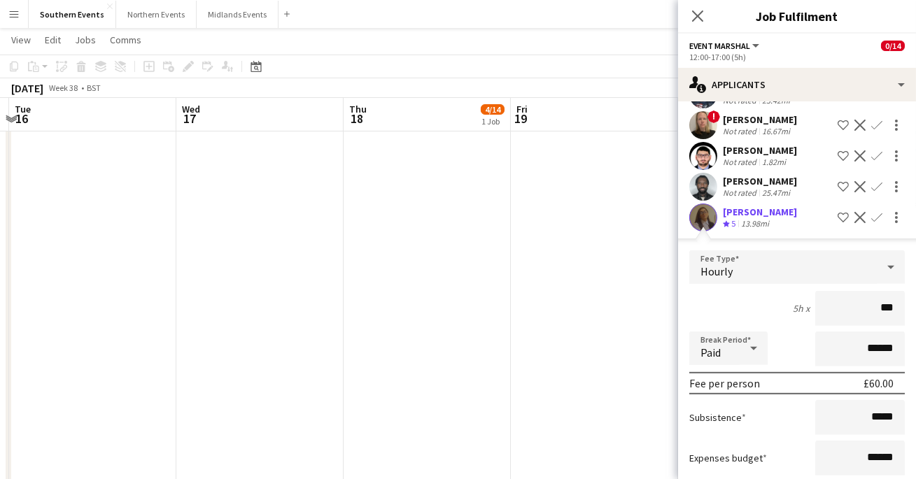
type input "**"
type input "******"
click at [774, 291] on div "5h x ******" at bounding box center [797, 308] width 216 height 35
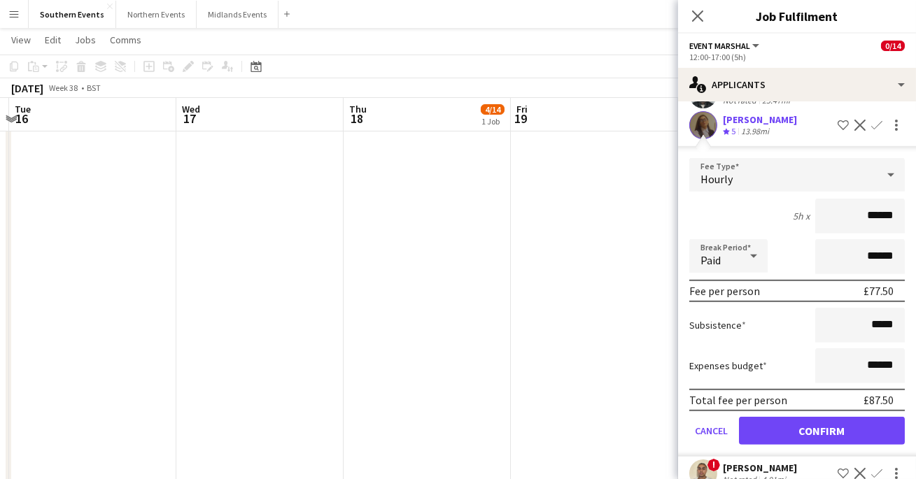
scroll to position [1594, 0]
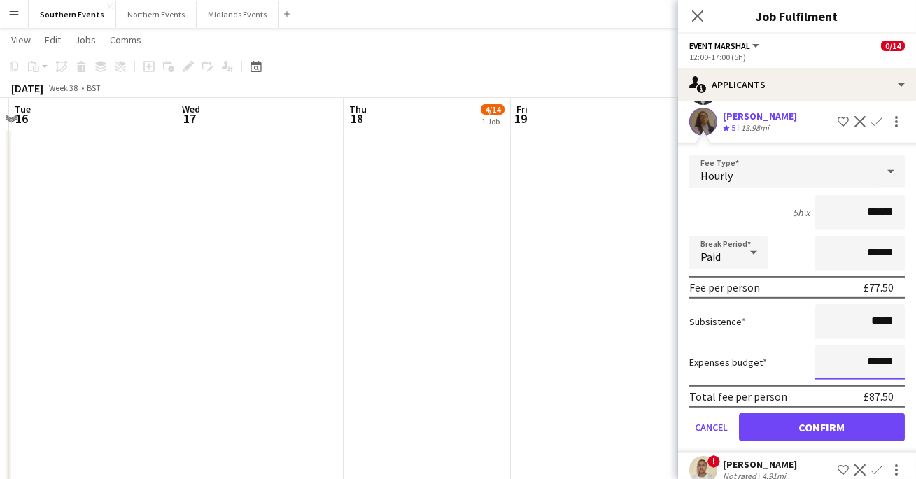
click at [870, 346] on input "******" at bounding box center [860, 362] width 90 height 35
type input "**"
type input "***"
click at [784, 304] on div "Subsistence *****" at bounding box center [797, 321] width 216 height 35
click at [777, 414] on button "Confirm" at bounding box center [822, 428] width 166 height 28
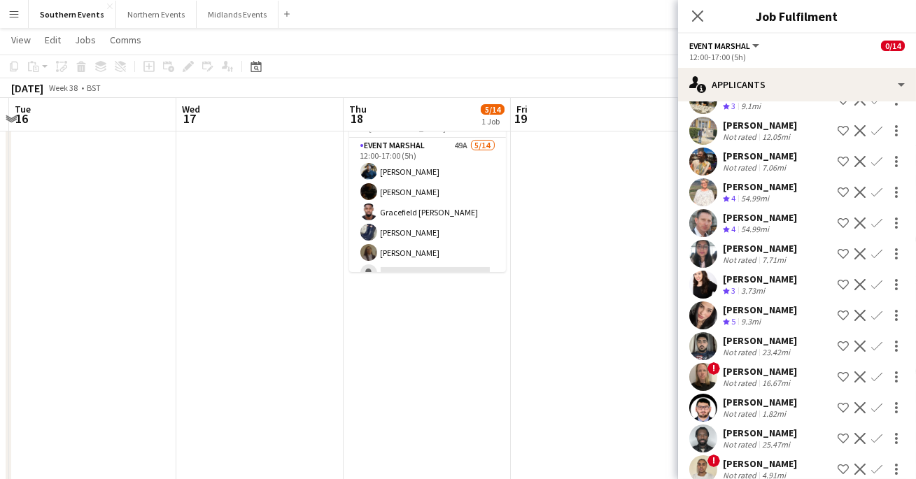
scroll to position [0, 0]
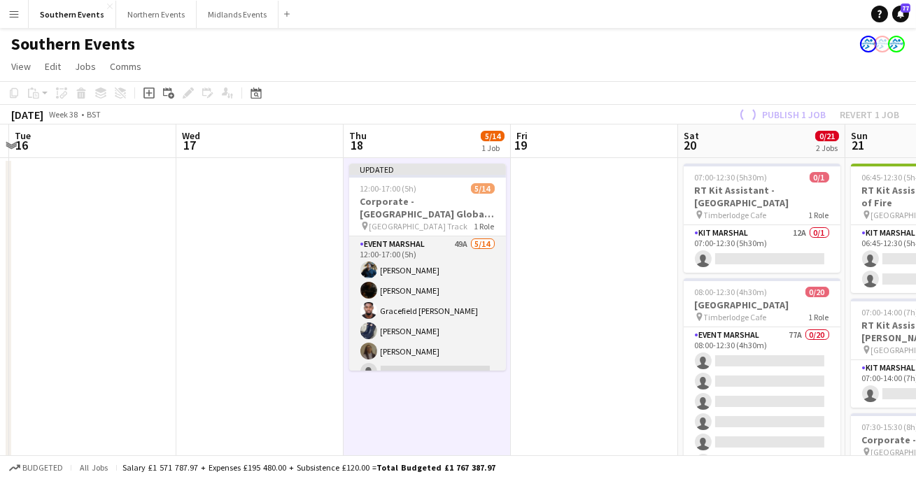
click at [484, 265] on app-card-role "Event Marshal 49A [DATE] 12:00-17:00 (5h) [PERSON_NAME] [PERSON_NAME] Gracefiel…" at bounding box center [427, 392] width 157 height 311
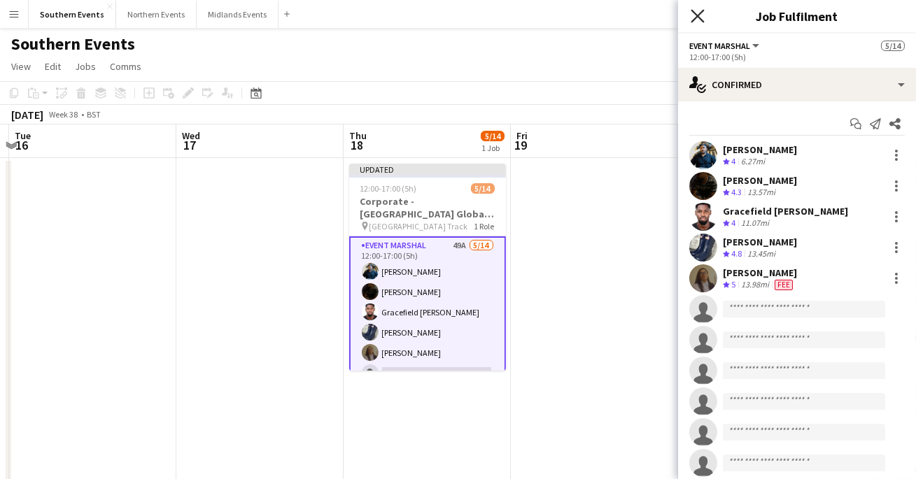
click at [694, 13] on icon at bounding box center [697, 15] width 13 height 13
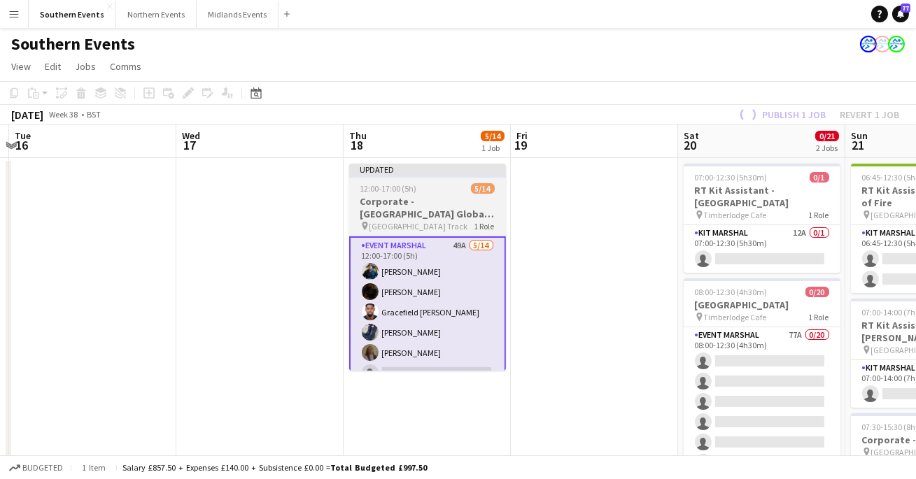
click at [439, 193] on div "12:00-17:00 (5h) 5/14" at bounding box center [427, 188] width 157 height 10
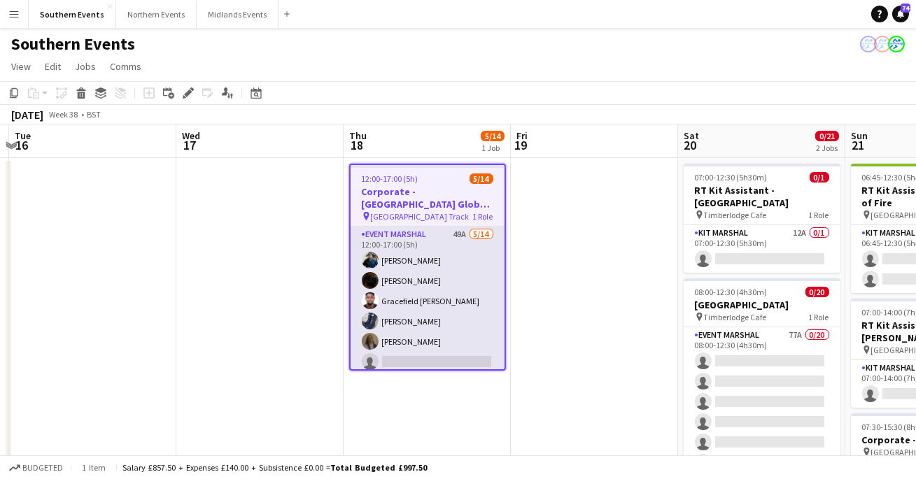
click at [434, 234] on app-card-role "Event Marshal 49A [DATE] 12:00-17:00 (5h) [PERSON_NAME] [PERSON_NAME] Gracefiel…" at bounding box center [428, 382] width 154 height 311
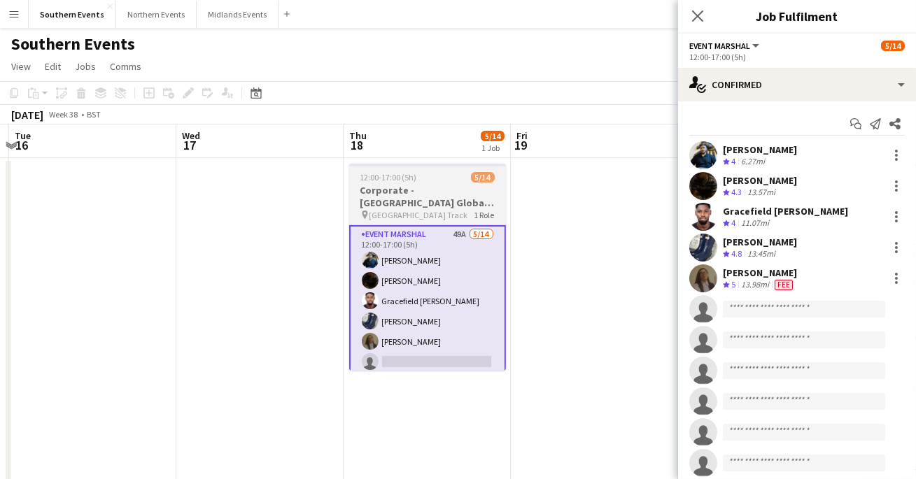
click at [433, 210] on span "[GEOGRAPHIC_DATA] Track" at bounding box center [419, 215] width 99 height 10
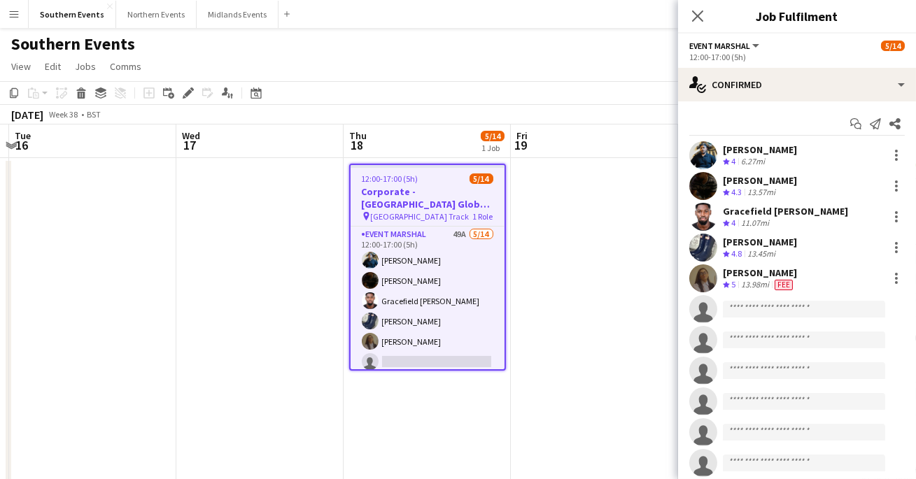
click at [699, 6] on div "Close pop-in" at bounding box center [697, 16] width 39 height 32
click at [698, 10] on icon "Close pop-in" at bounding box center [697, 15] width 13 height 13
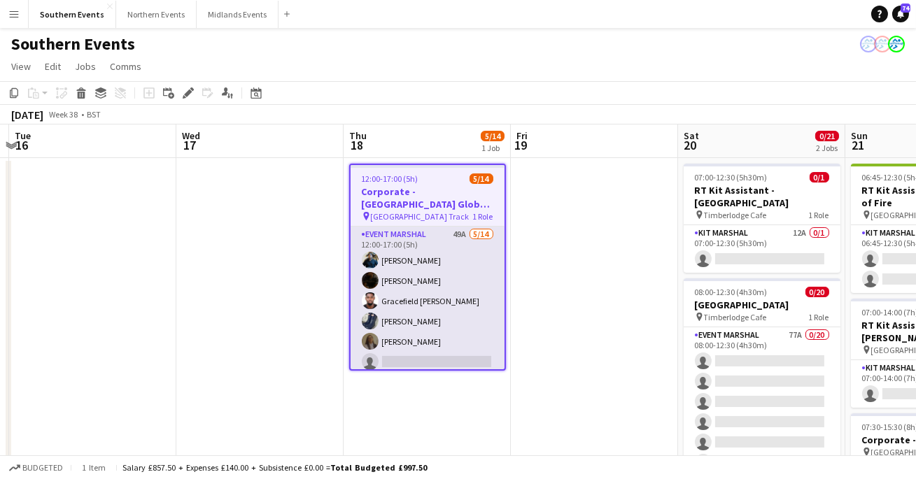
click at [405, 255] on app-card-role "Event Marshal 49A [DATE] 12:00-17:00 (5h) [PERSON_NAME] [PERSON_NAME] Gracefiel…" at bounding box center [428, 382] width 154 height 311
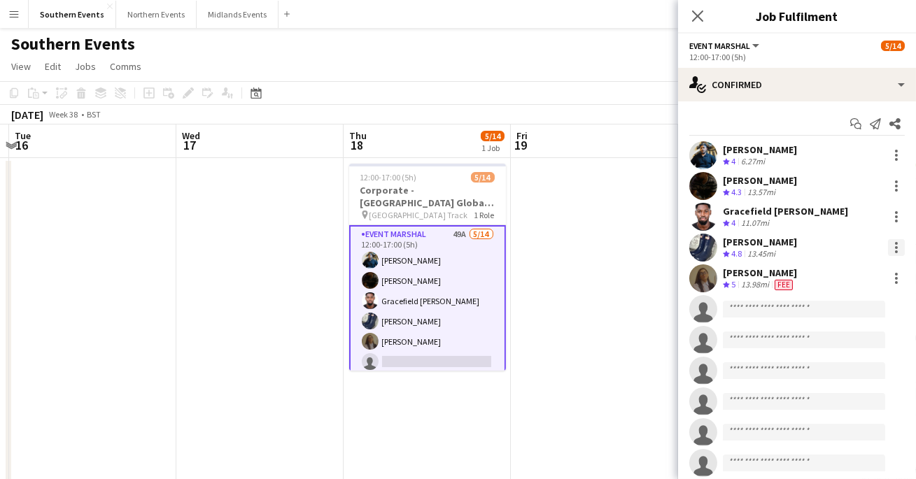
click at [897, 246] on div at bounding box center [896, 247] width 3 height 3
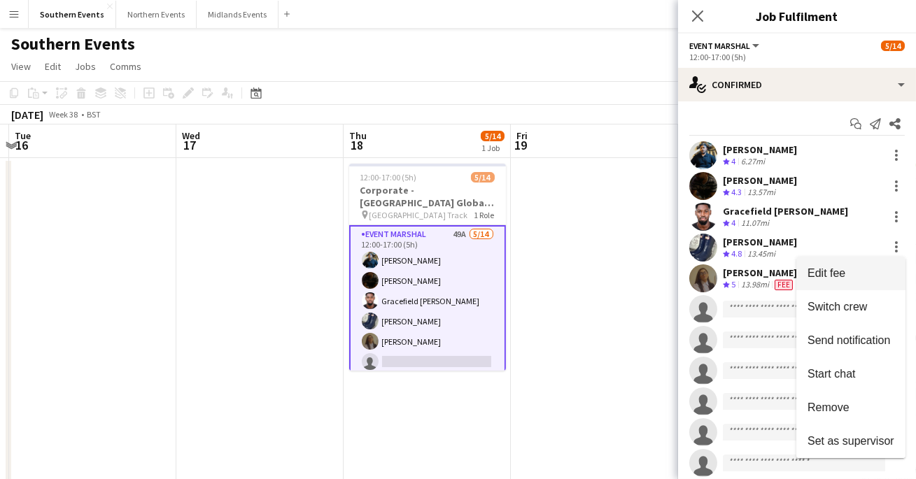
click at [829, 283] on button "Edit fee" at bounding box center [851, 274] width 109 height 34
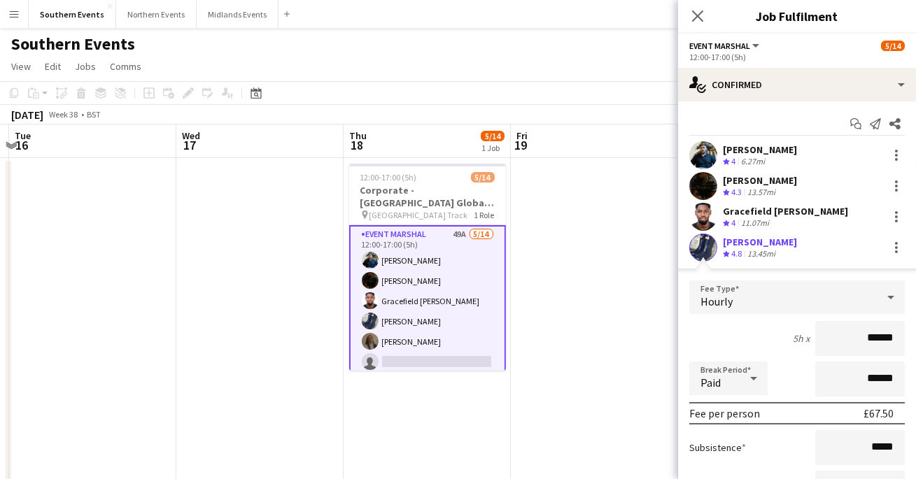
type input "******"
click at [757, 346] on div "5h x ******" at bounding box center [797, 338] width 216 height 35
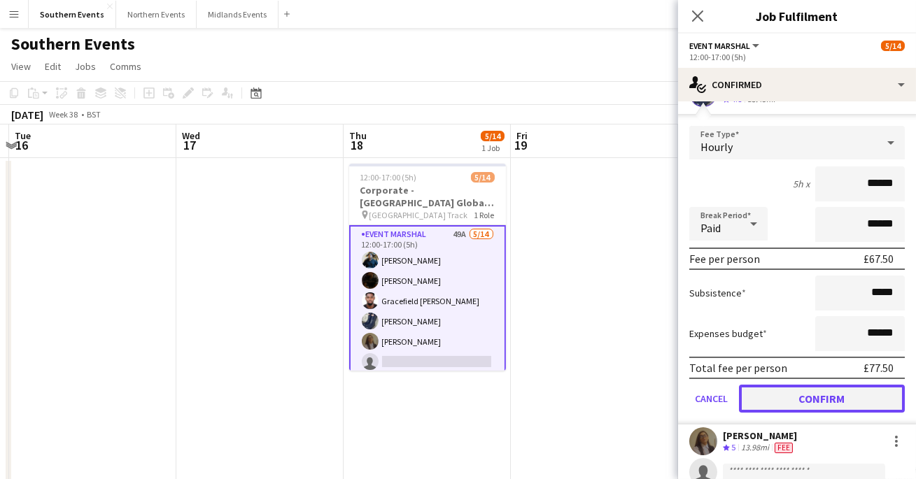
click at [779, 402] on button "Confirm" at bounding box center [822, 399] width 166 height 28
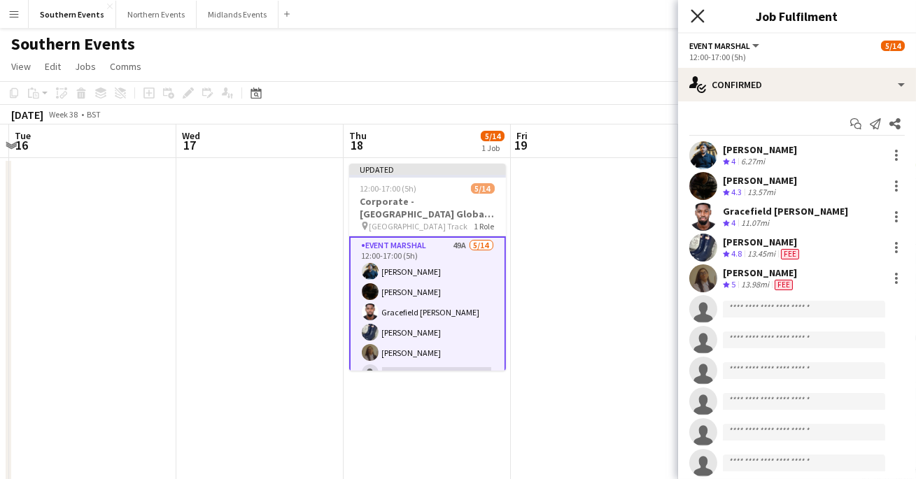
click at [694, 14] on icon "Close pop-in" at bounding box center [697, 15] width 13 height 13
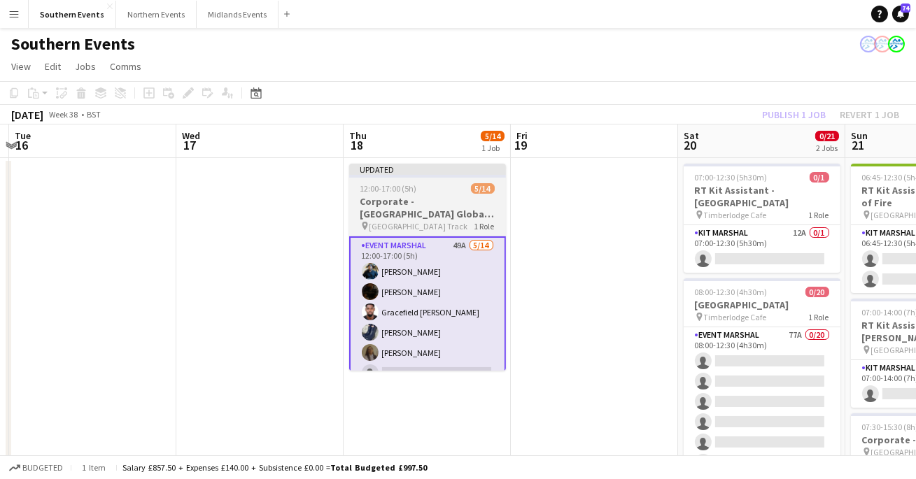
click at [463, 220] on div "pin [GEOGRAPHIC_DATA] Track 1 Role" at bounding box center [427, 225] width 157 height 11
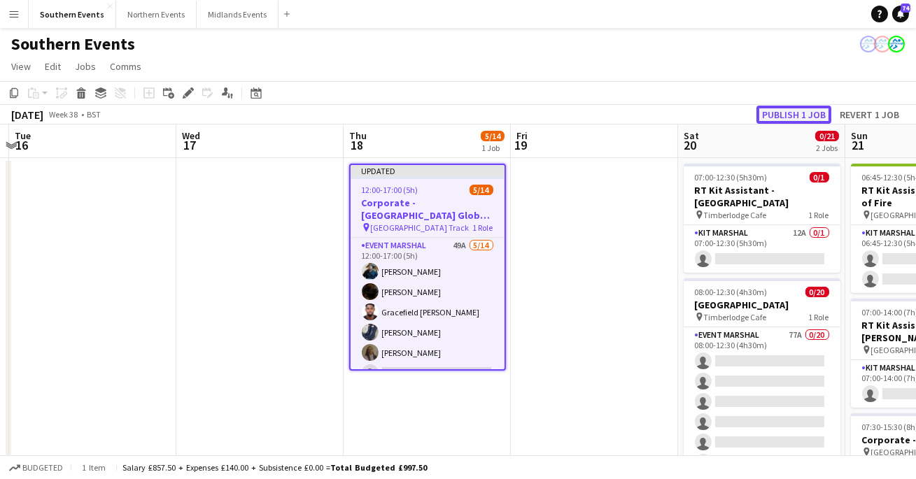
click at [789, 113] on button "Publish 1 job" at bounding box center [794, 115] width 75 height 18
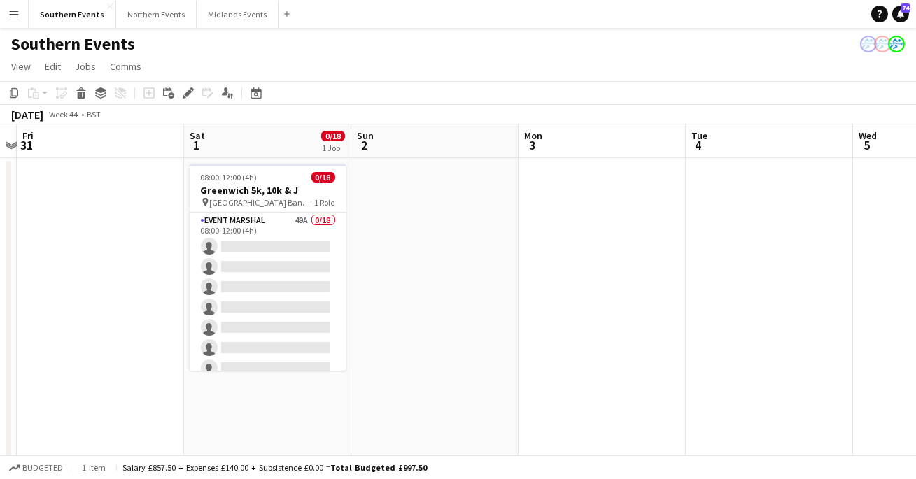
scroll to position [0, 576]
